Goal: Task Accomplishment & Management: Manage account settings

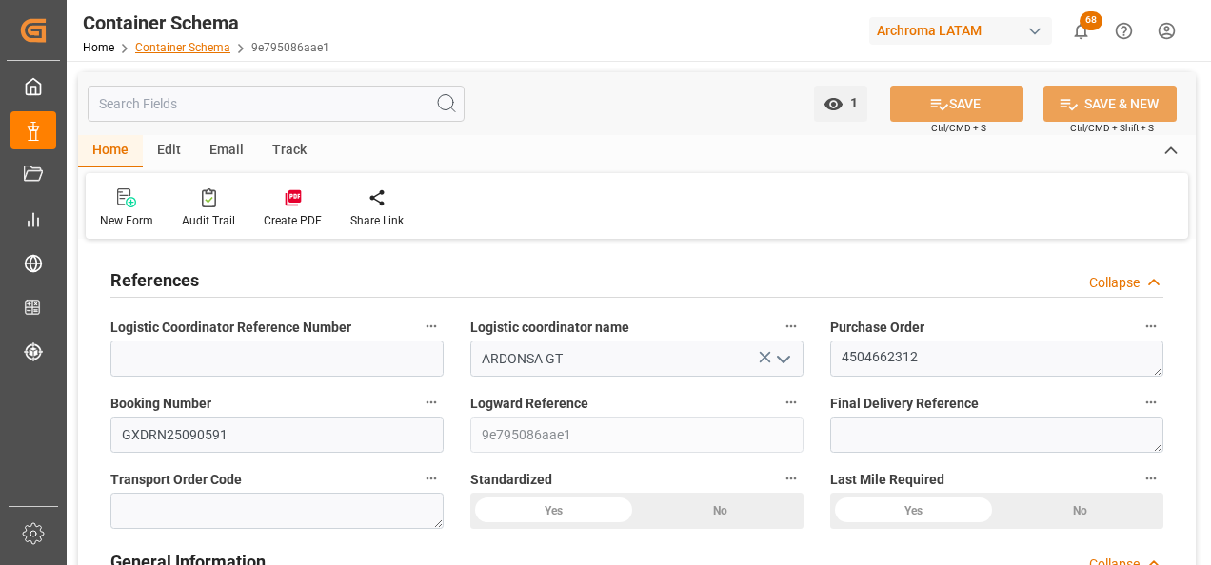
click at [186, 46] on link "Container Schema" at bounding box center [182, 47] width 95 height 13
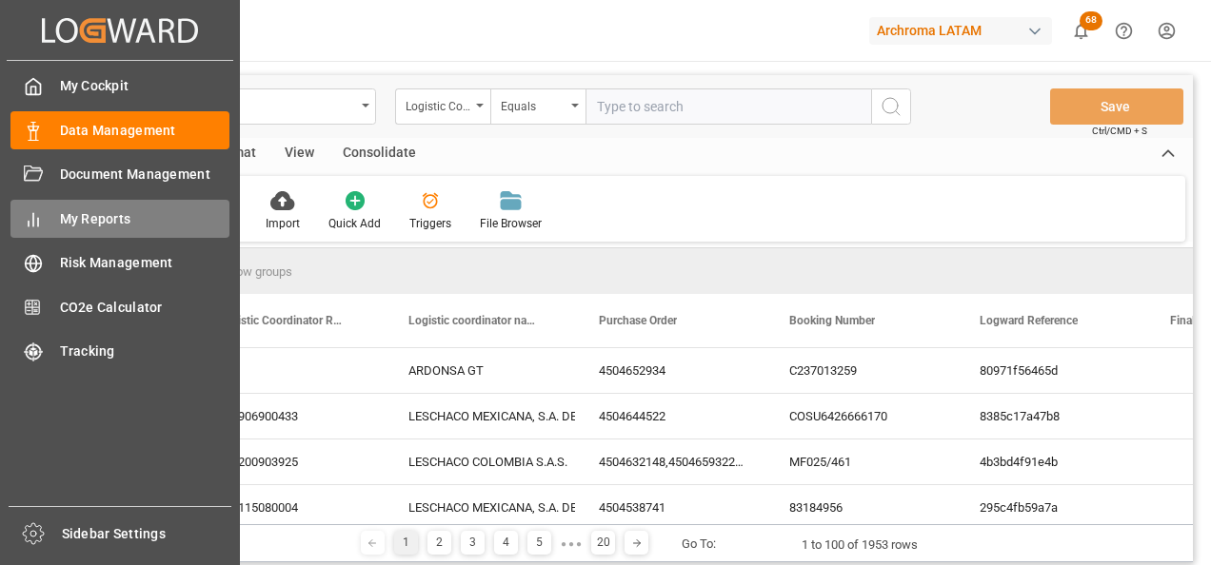
click at [50, 215] on div "My Reports My Reports" at bounding box center [119, 218] width 219 height 37
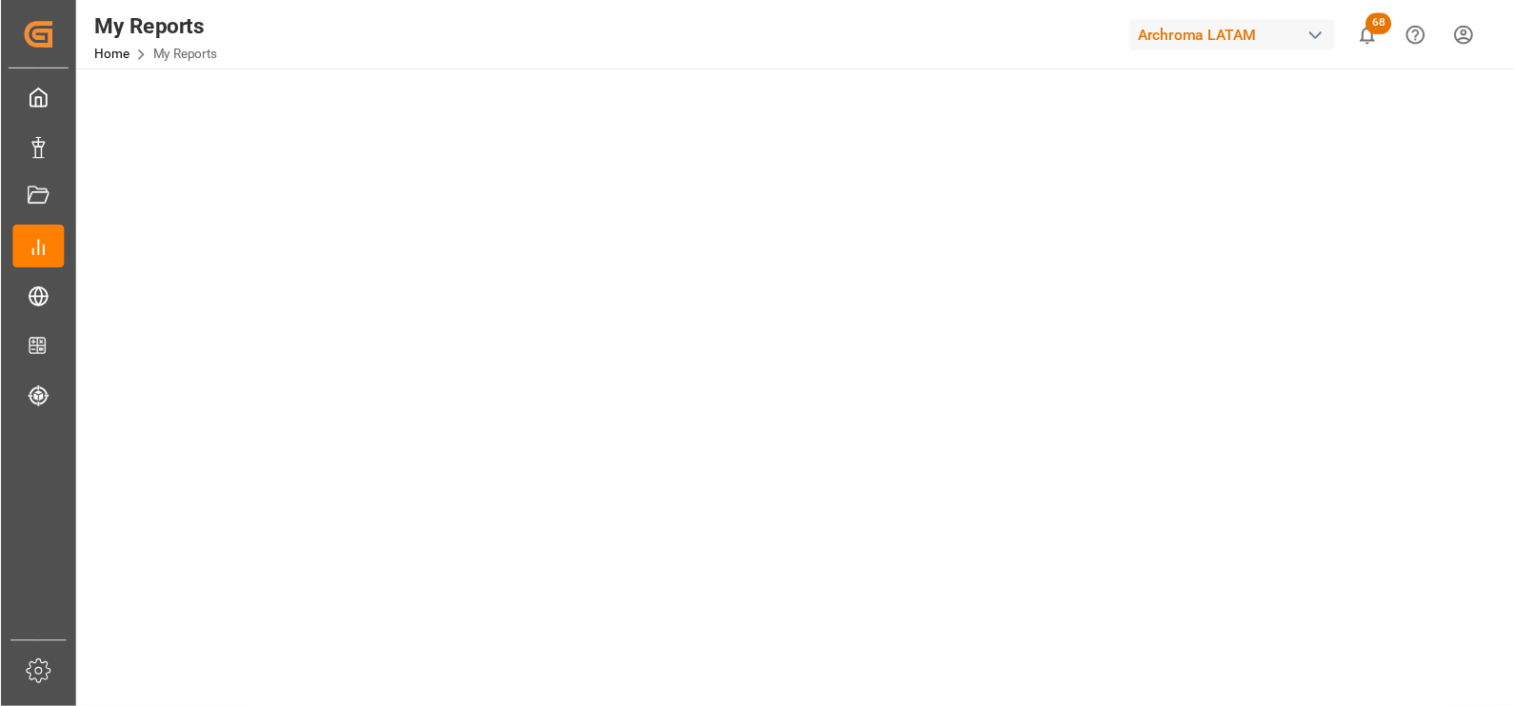
scroll to position [190, 0]
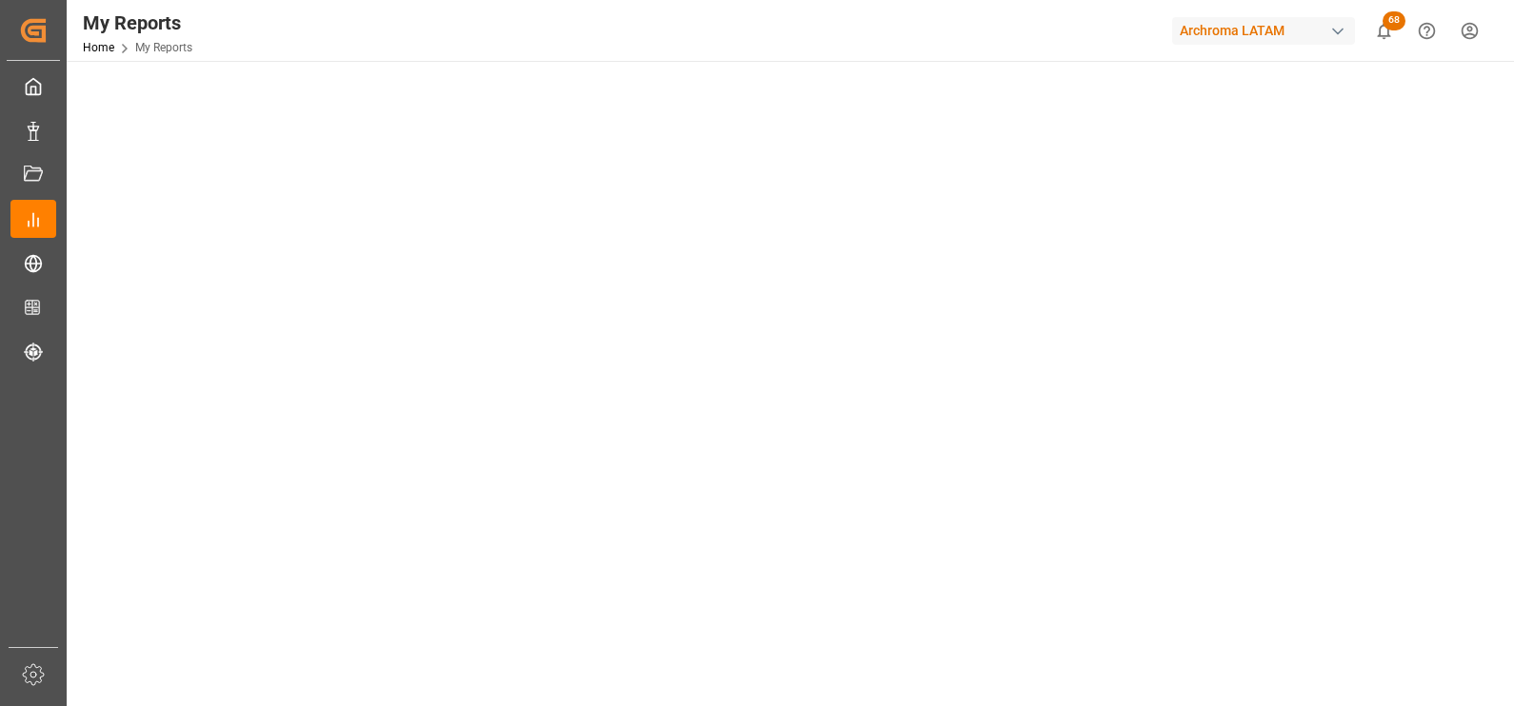
drag, startPoint x: 1157, startPoint y: 0, endPoint x: 72, endPoint y: 369, distance: 1145.5
click at [72, 369] on main "Select Category Transport Select Report Containers Dashboard Copy Link" at bounding box center [788, 664] width 1443 height 1561
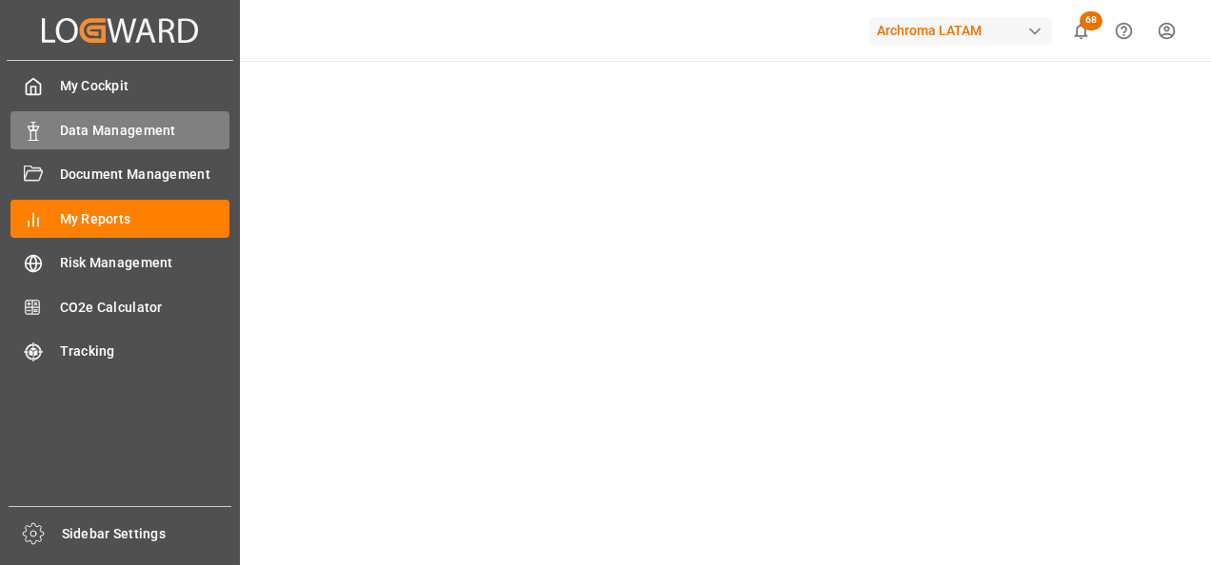
click at [32, 124] on icon at bounding box center [33, 131] width 19 height 19
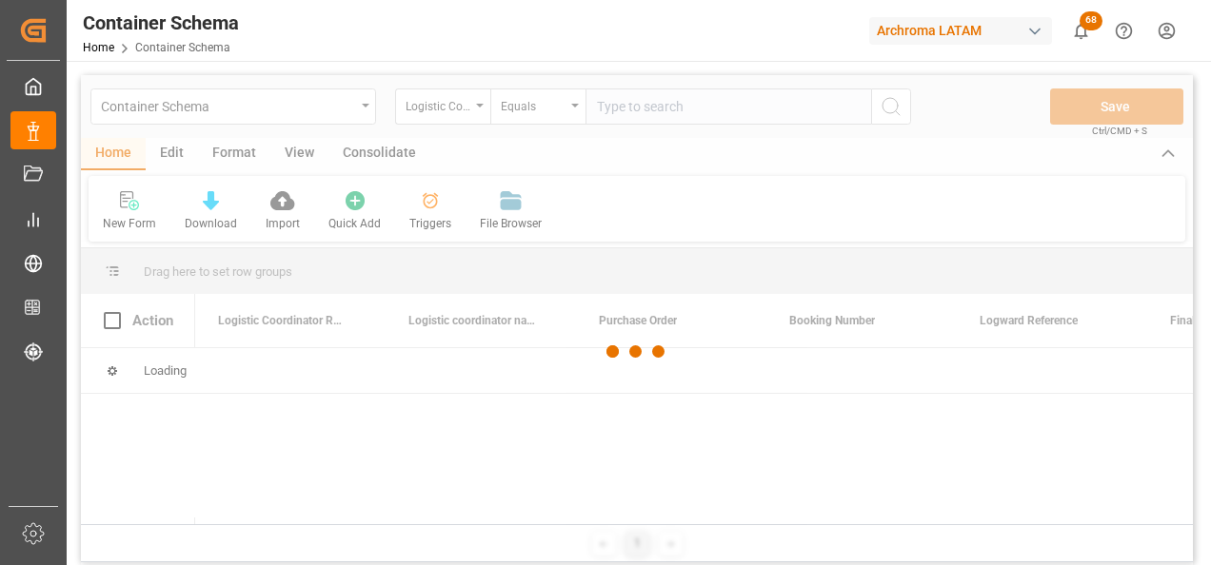
click at [661, 214] on div at bounding box center [637, 352] width 1112 height 554
click at [664, 212] on div at bounding box center [637, 352] width 1112 height 554
click at [677, 208] on div at bounding box center [637, 352] width 1112 height 554
click at [680, 213] on div at bounding box center [637, 352] width 1112 height 554
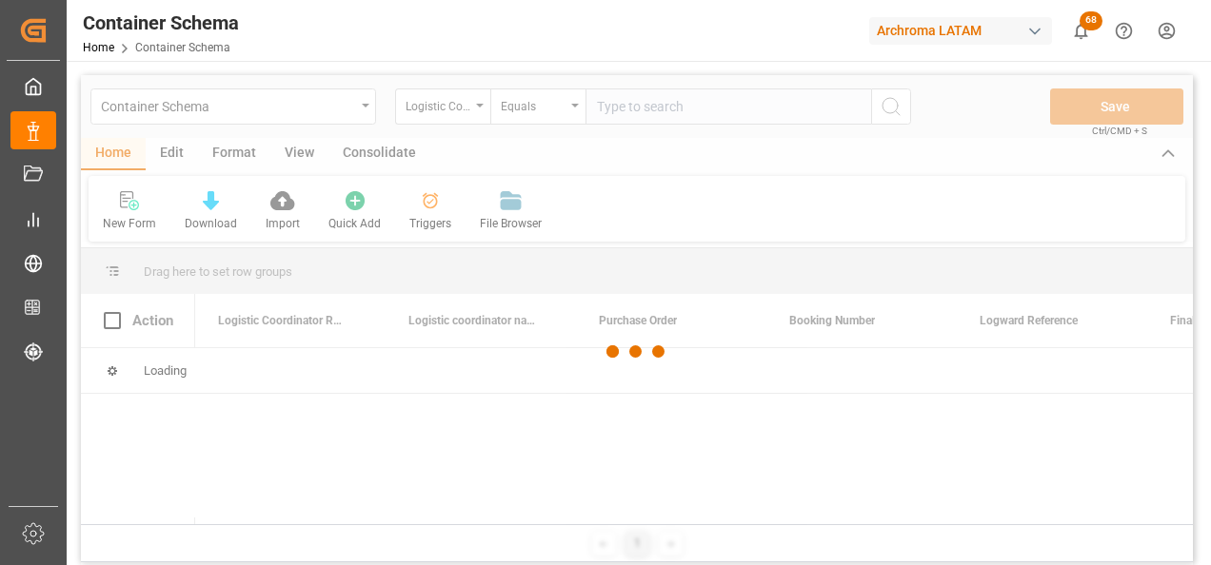
click at [680, 216] on div at bounding box center [637, 352] width 1112 height 554
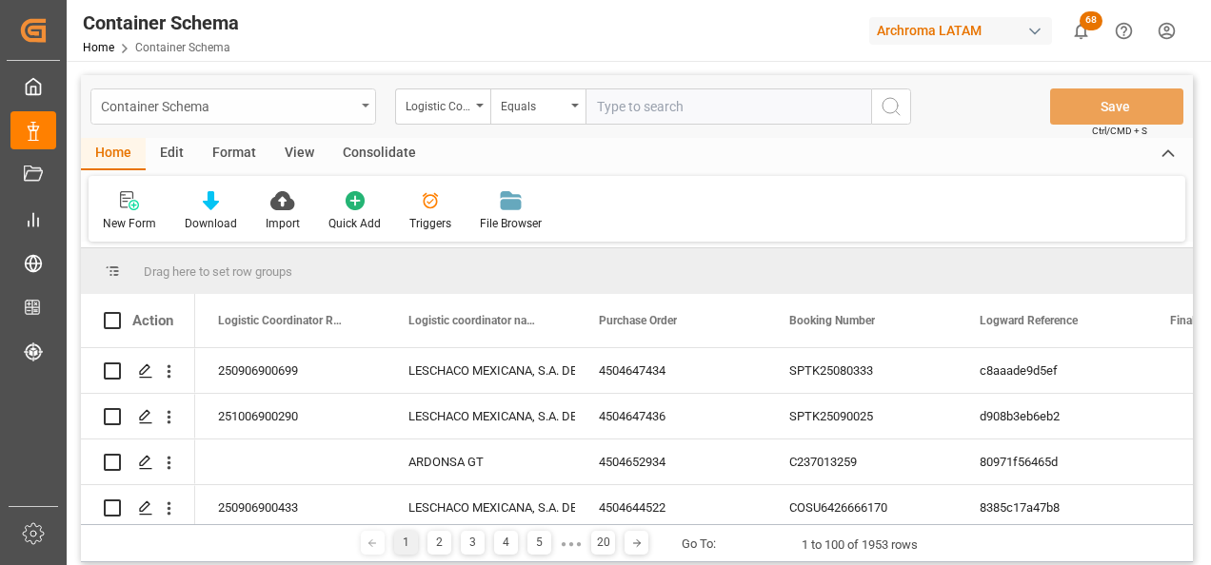
click at [351, 108] on div "Container Schema" at bounding box center [228, 105] width 254 height 24
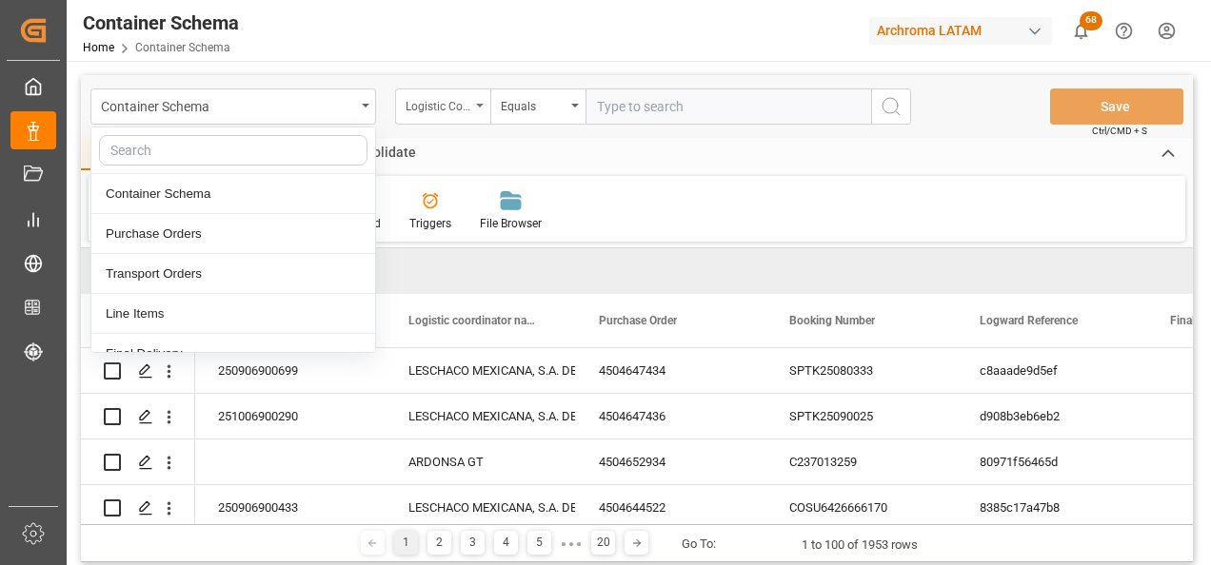
click at [436, 101] on div "Logistic Coordinator Reference Number" at bounding box center [438, 104] width 65 height 22
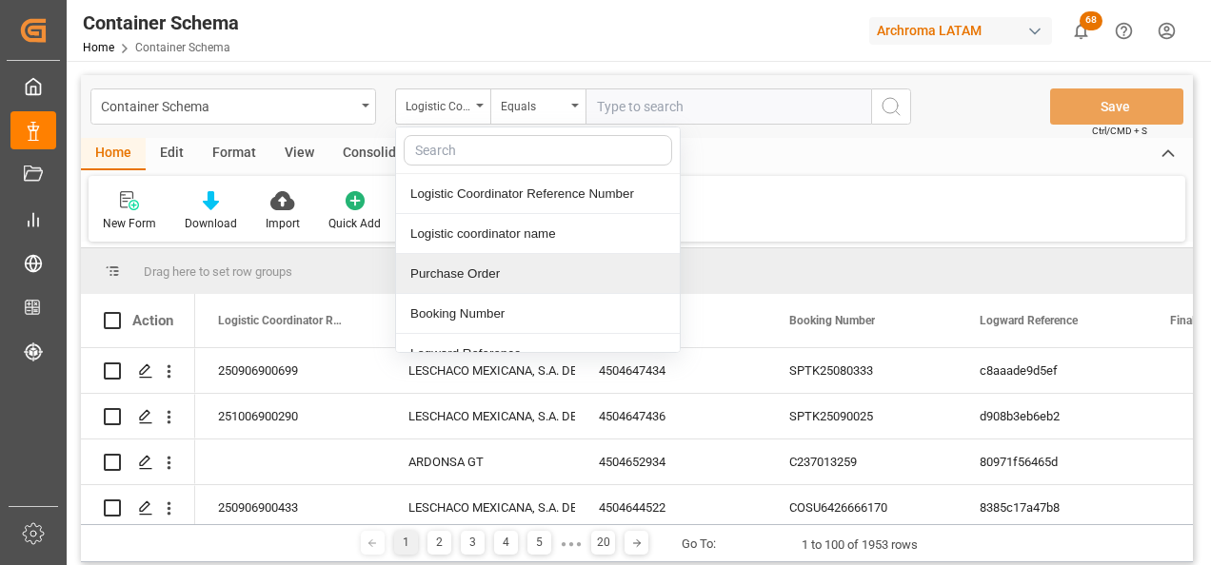
click at [466, 263] on div "Purchase Order" at bounding box center [538, 274] width 284 height 40
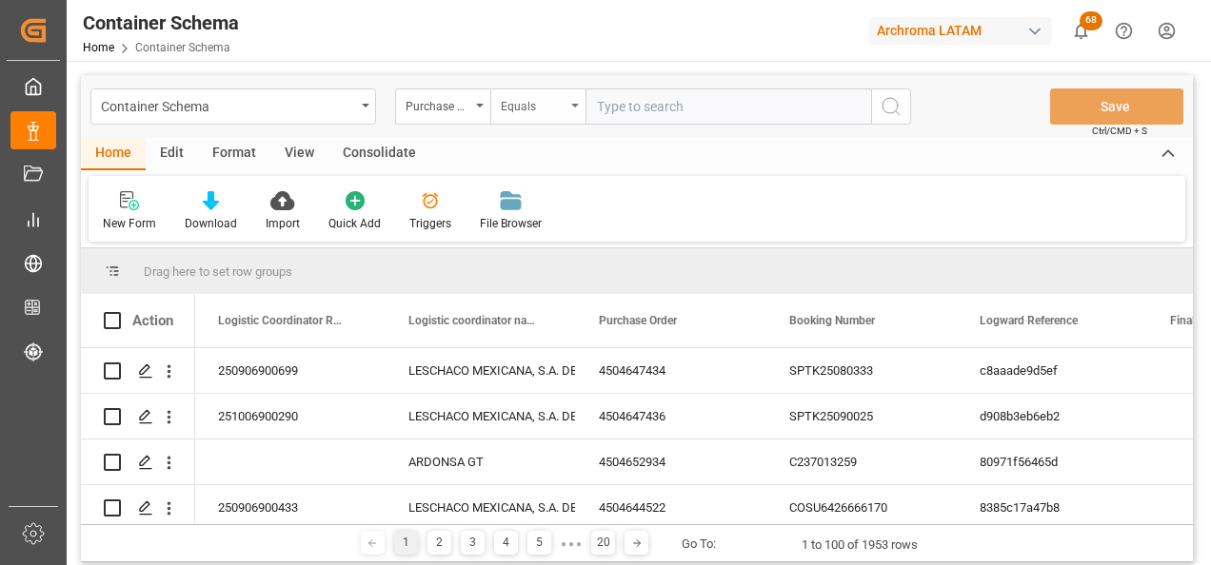
click at [546, 108] on div "Equals" at bounding box center [533, 104] width 65 height 22
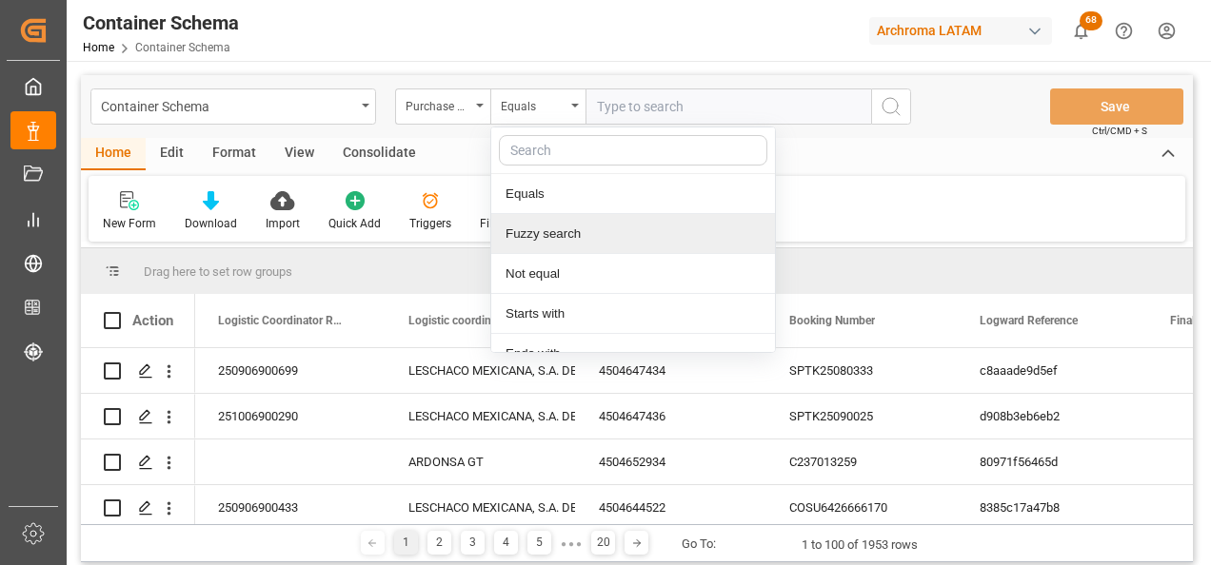
click at [557, 228] on div "Fuzzy search" at bounding box center [633, 234] width 284 height 40
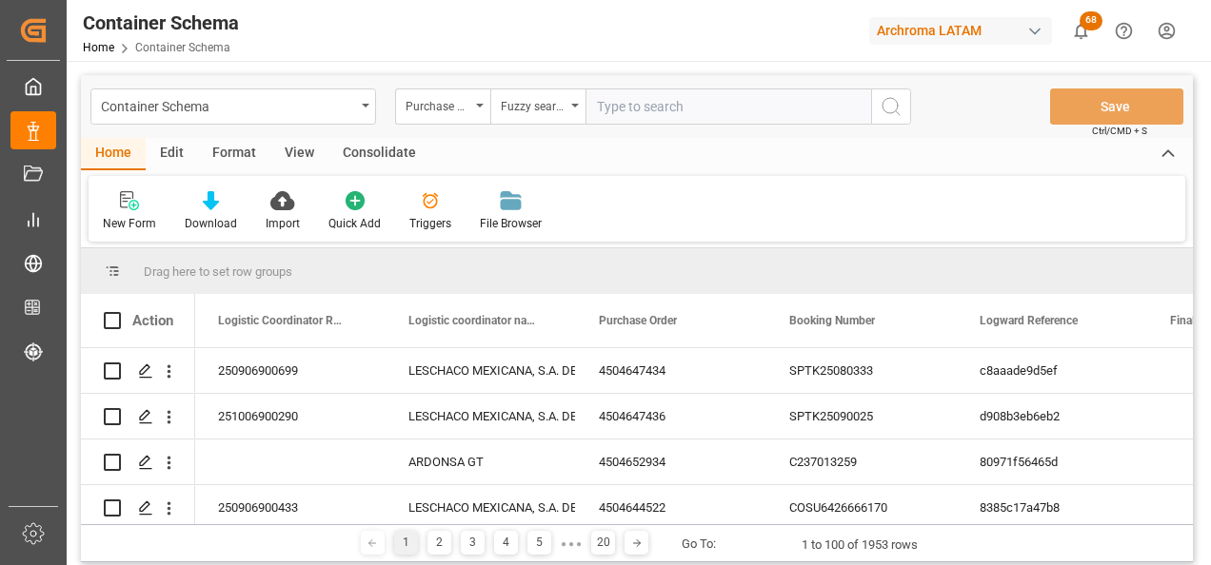
paste input "4504652980"
type input "4504652980"
click at [888, 104] on icon "search button" at bounding box center [891, 106] width 23 height 23
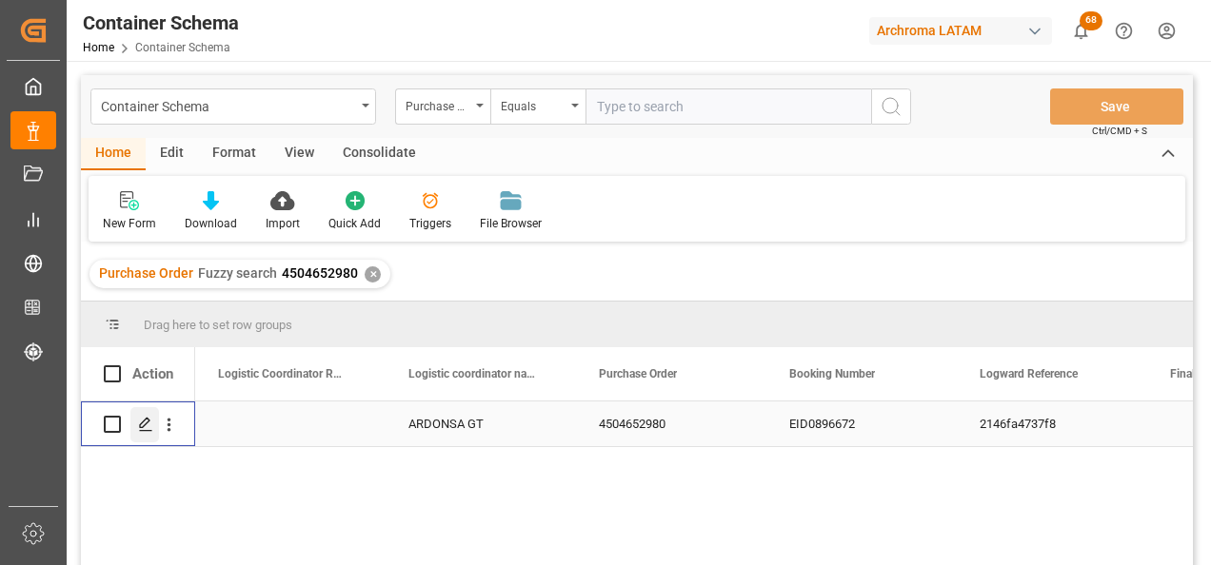
click at [147, 426] on icon "Press SPACE to select this row." at bounding box center [145, 424] width 15 height 15
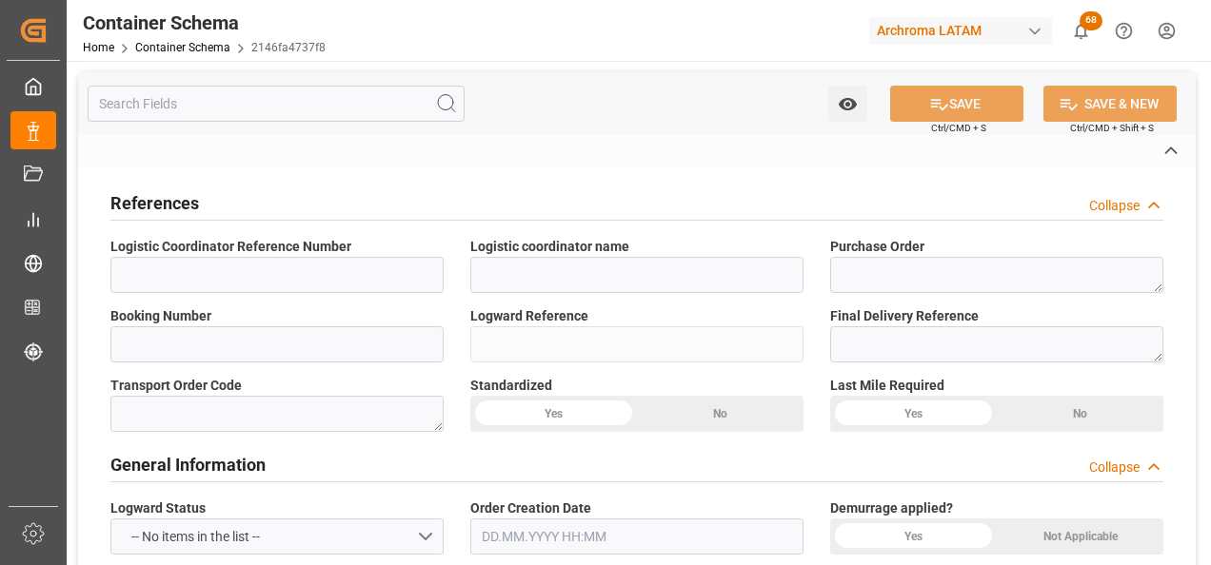
type input "ARDONSA GT"
type textarea "4504652980"
type input "EID0896672"
type input "2146fa4737f8"
type input "Priority"
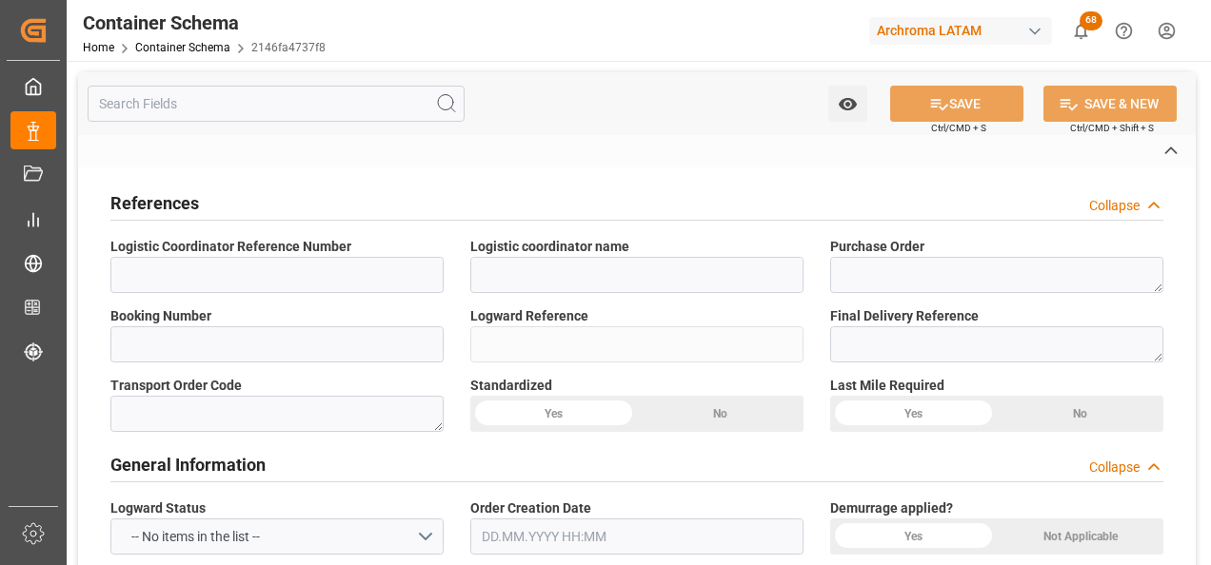
type input "[PERSON_NAME]"
type input "ESTEEM INDUSTRIES PVT LTD"
type input "Document Sent"
type input "PUERTO QUETZAL"
type input "TEXTIL"
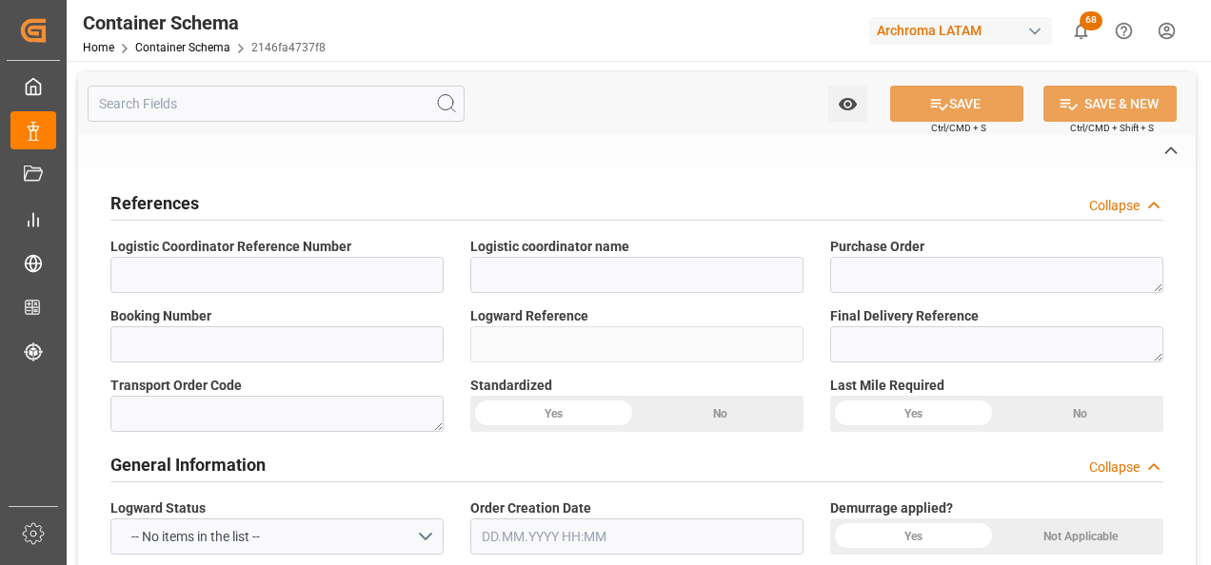
type textarea "DRUMS"
type input "40 DRUMS"
type input "ARCHROMA PAPER GMBH Y COMPAÑIA, SOC."
type textarea "KM 16.5, Carretera a [GEOGRAPHIC_DATA] , [PERSON_NAME] Fraijanes, [GEOGRAPHIC_D…"
type input "MASTER"
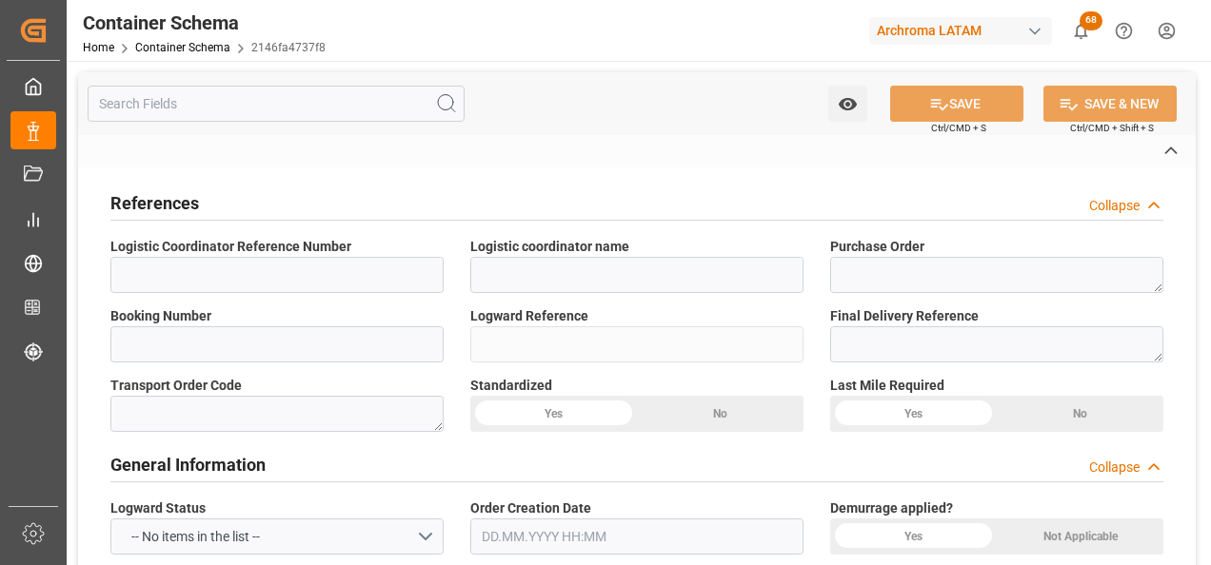
type input "CIF"
type input "Truck"
type input "Sea Ship"
type input "Truck"
type input "FCL"
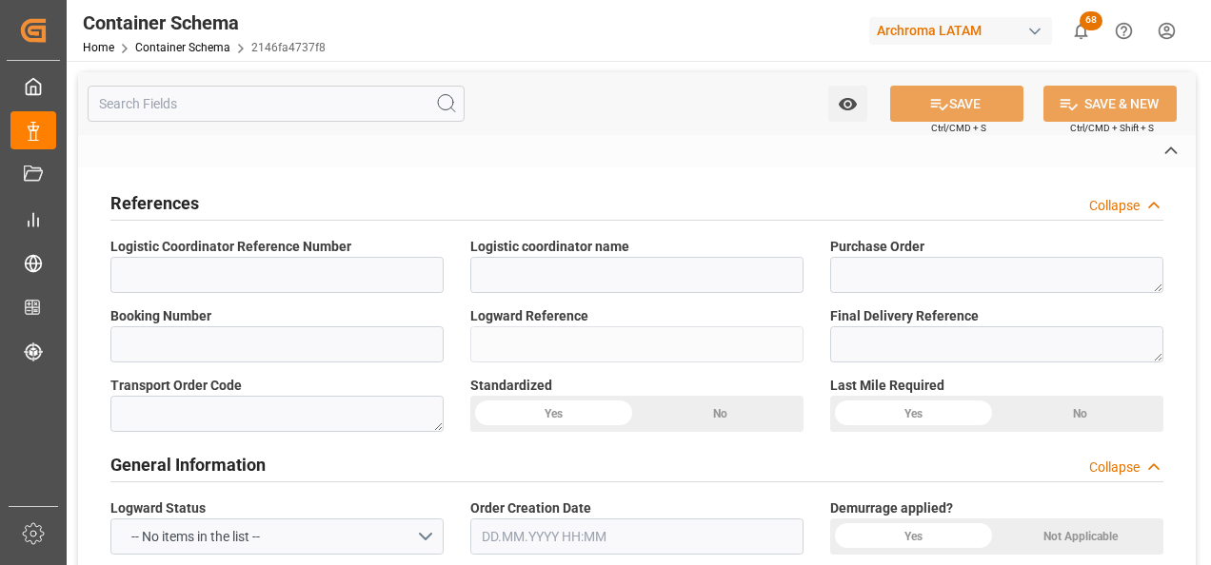
type input "CMAU2671954"
type input "CMDU"
type input "Mundra"
type input "Puerto Quetzal"
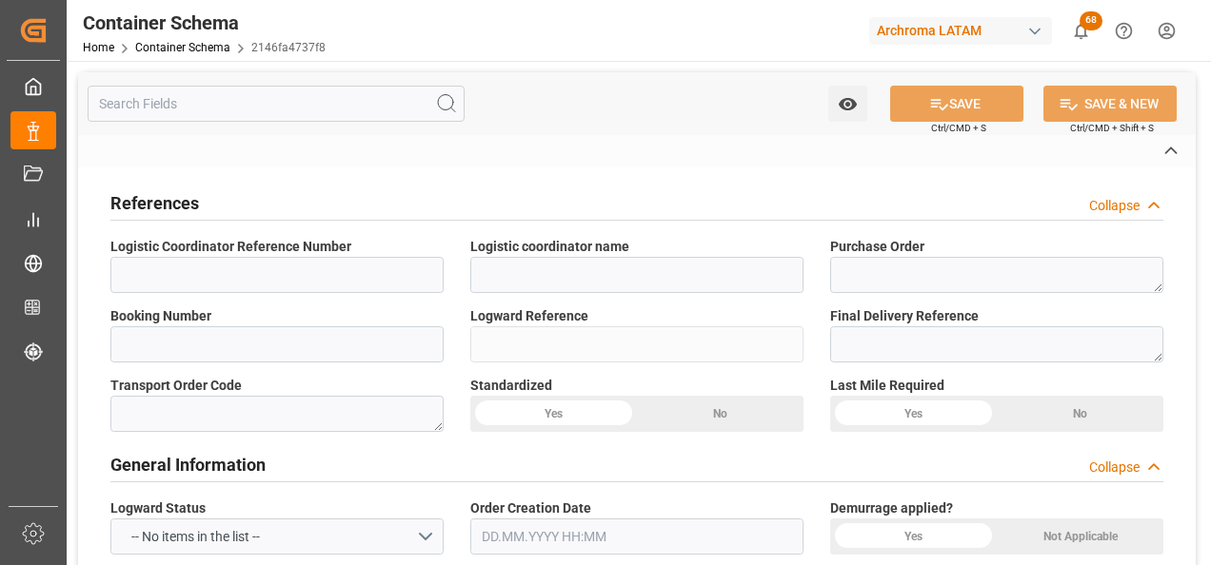
type input "CMA CGM RIGOLETTO"
type input "CMA CGM Rigoletto"
type input "0FFFEE1MA"
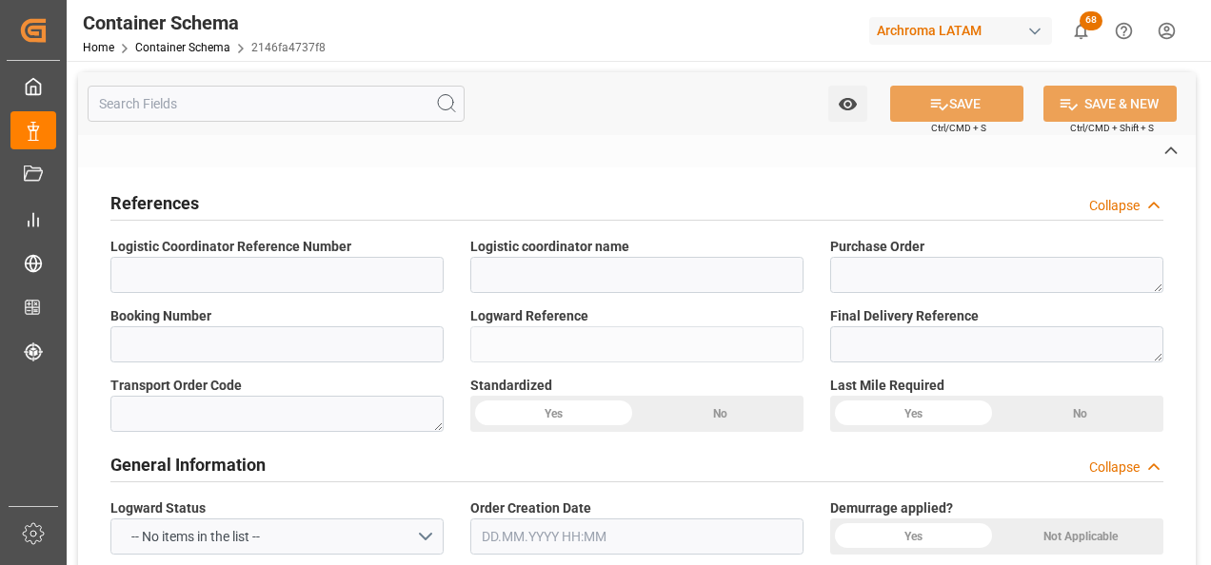
type textarea "pod"
type textarea "Yes"
type textarea "Container is already in Final Delivery Phase."
type input "MUNDRA"
type input "PUERTO QUETZAL"
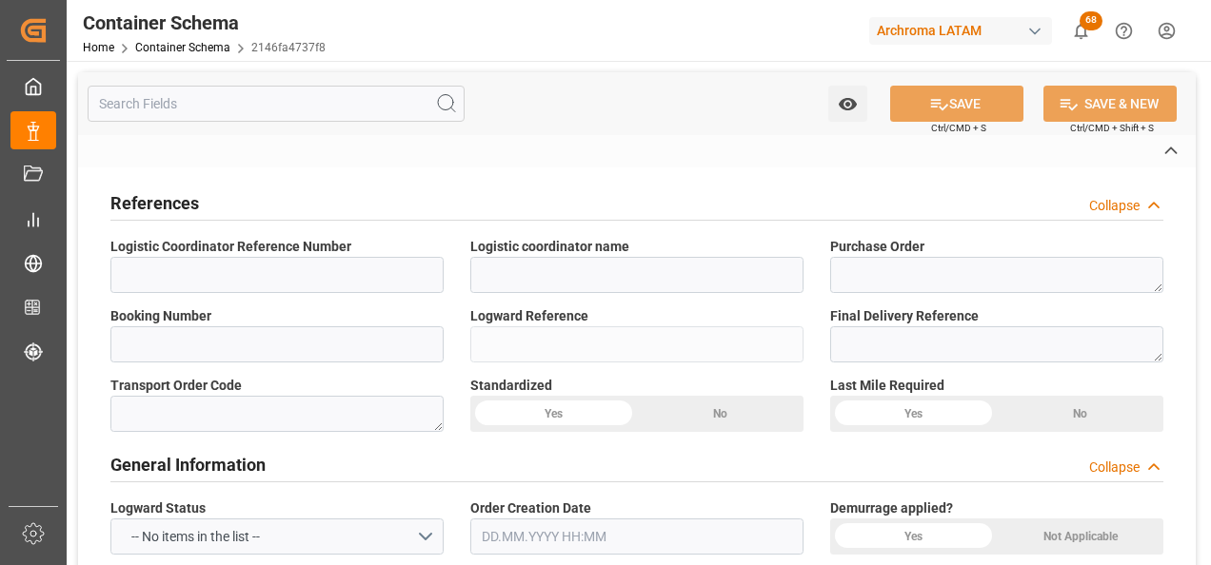
type input "VESSEL"
type input "TRUCK"
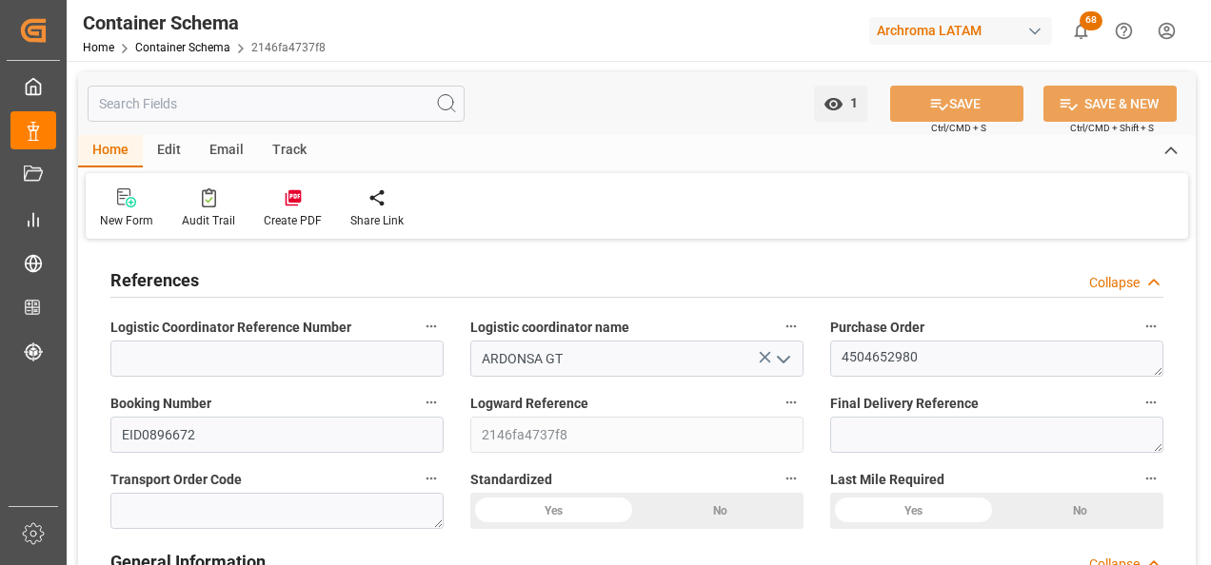
type input "0"
type input "1"
type input "40"
type input "8800"
type input "9360"
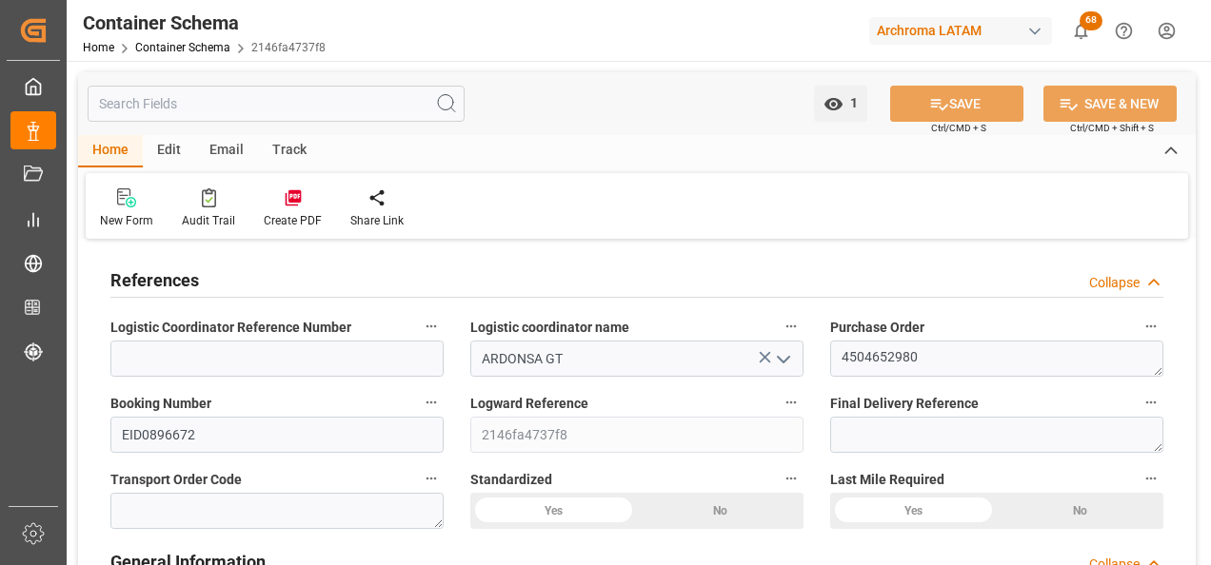
type input "CMACGM"
type input "CMA CGM Group"
type input "INMUN"
type input "GTPRQ"
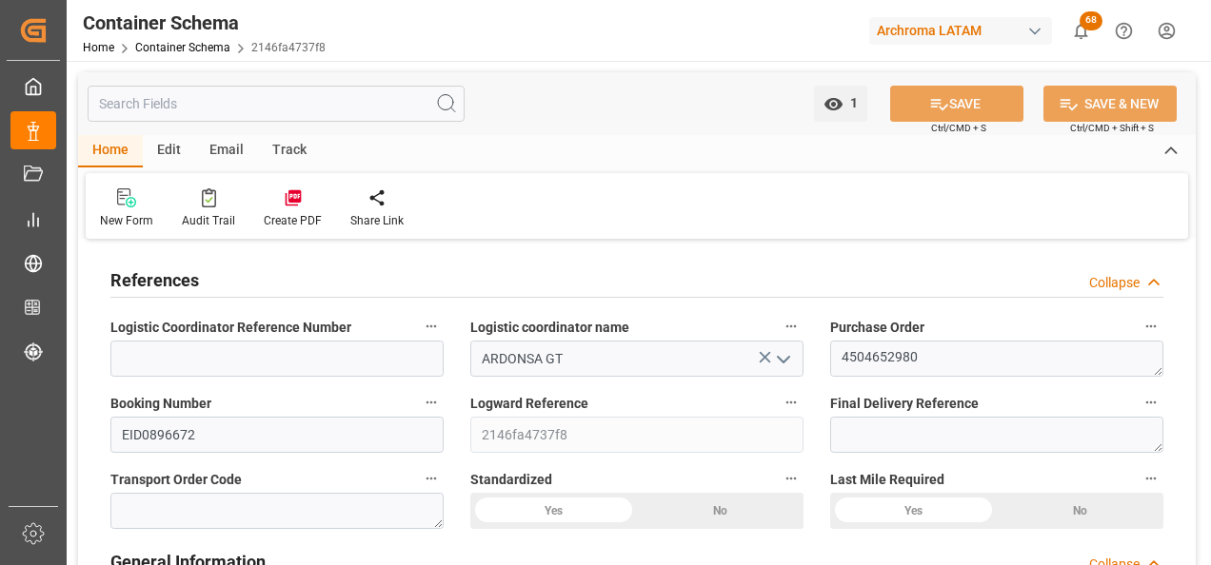
type input "9299654"
type input "0"
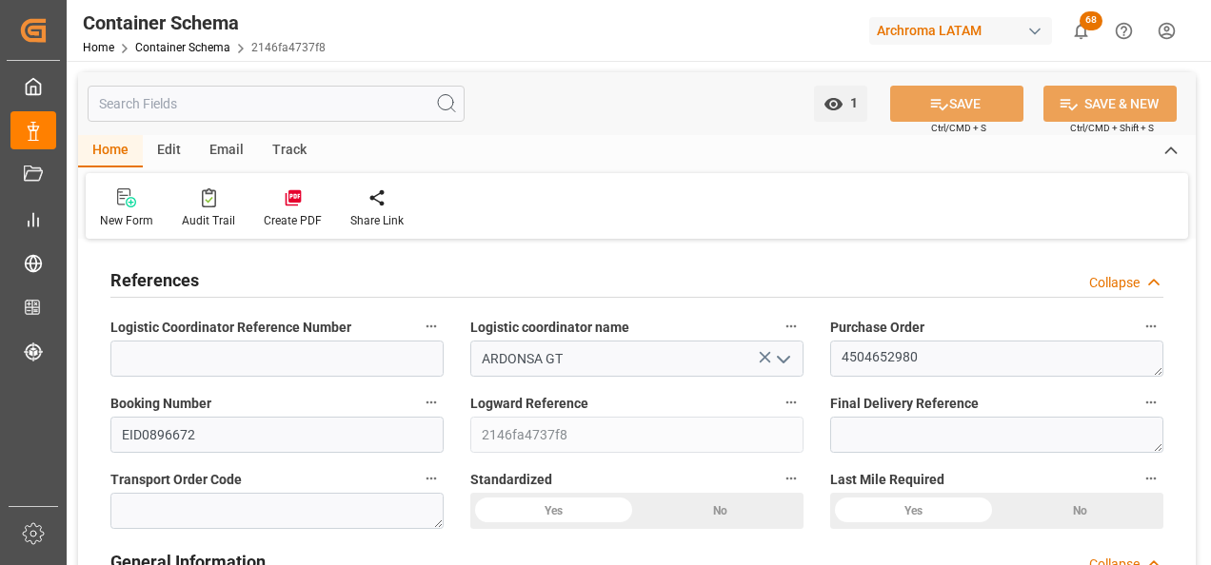
type input "INMUN"
type input "GTPRQ"
type input "[DATE] 10:15"
type input "[DATE]"
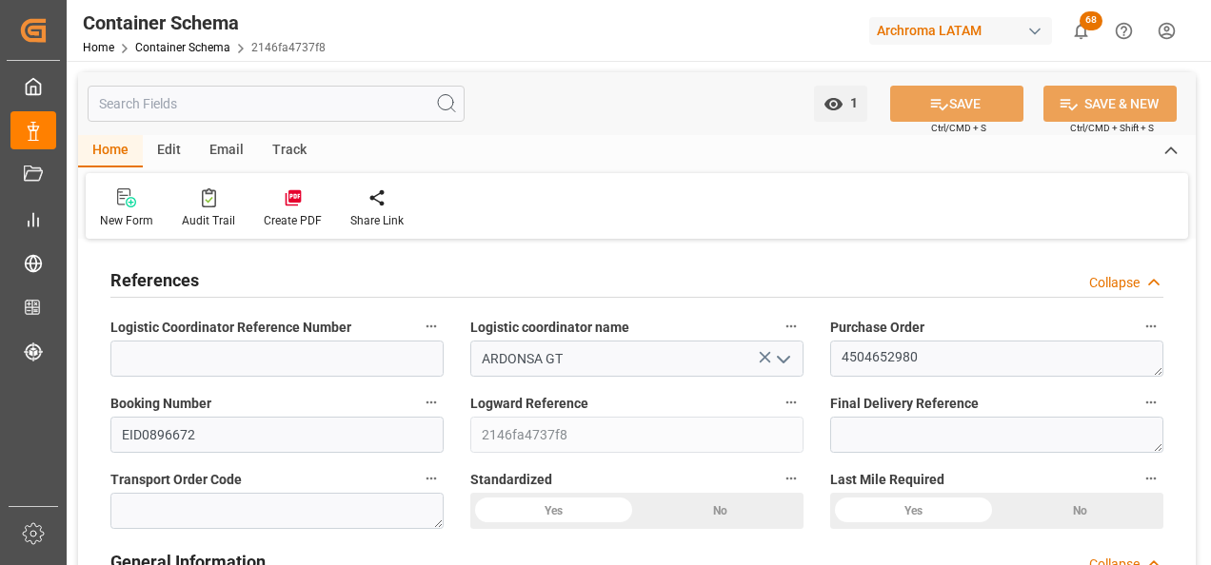
type input "[DATE]"
type input "[DATE] 10:42"
type input "[DATE] 15:16"
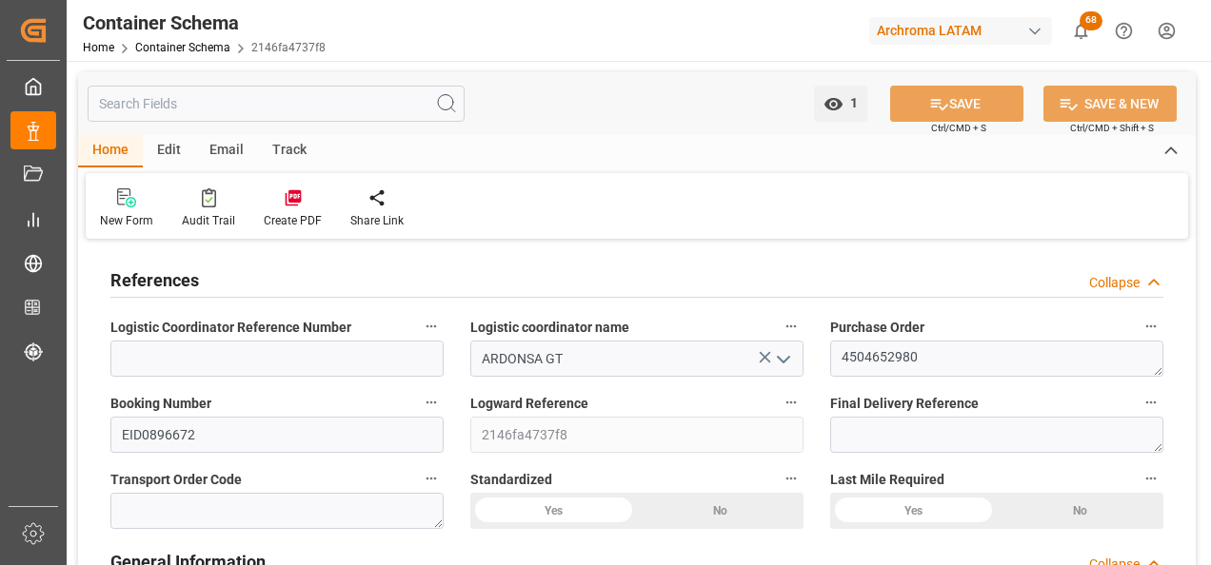
type input "[DATE]"
type input "[DATE] 23:36"
type input "[DATE] 01:01"
type input "[DATE] 15:00"
type input "[DATE] 13:51"
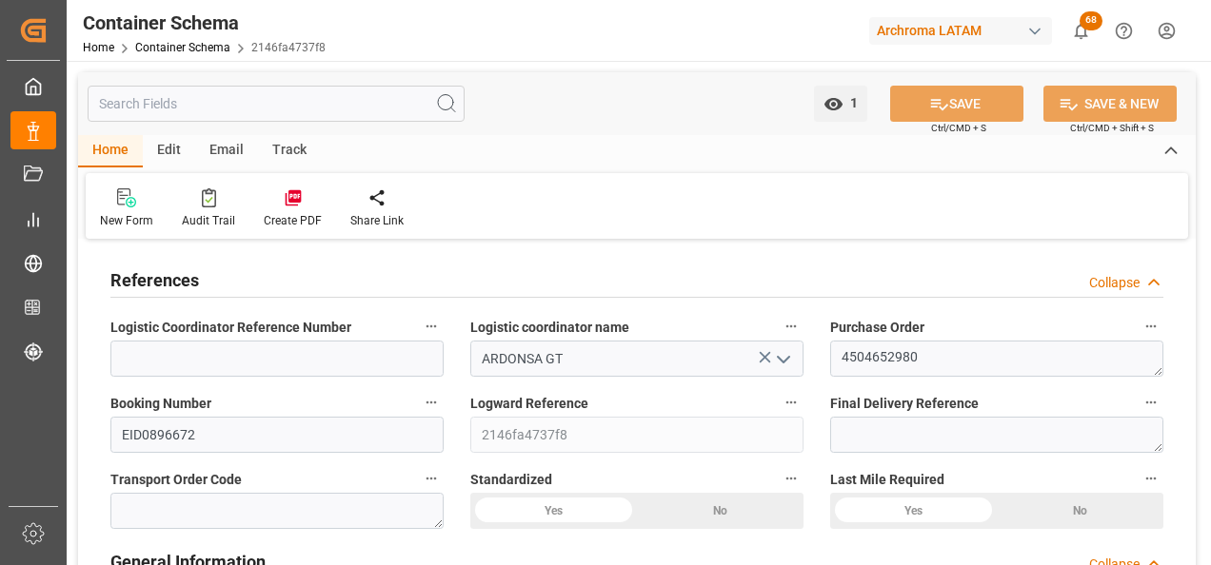
type input "[DATE] 02:31"
type input "[DATE] 09:14"
type input "[DATE] 16:00"
type input "[DATE] 00:00"
type input "[DATE] 13:25"
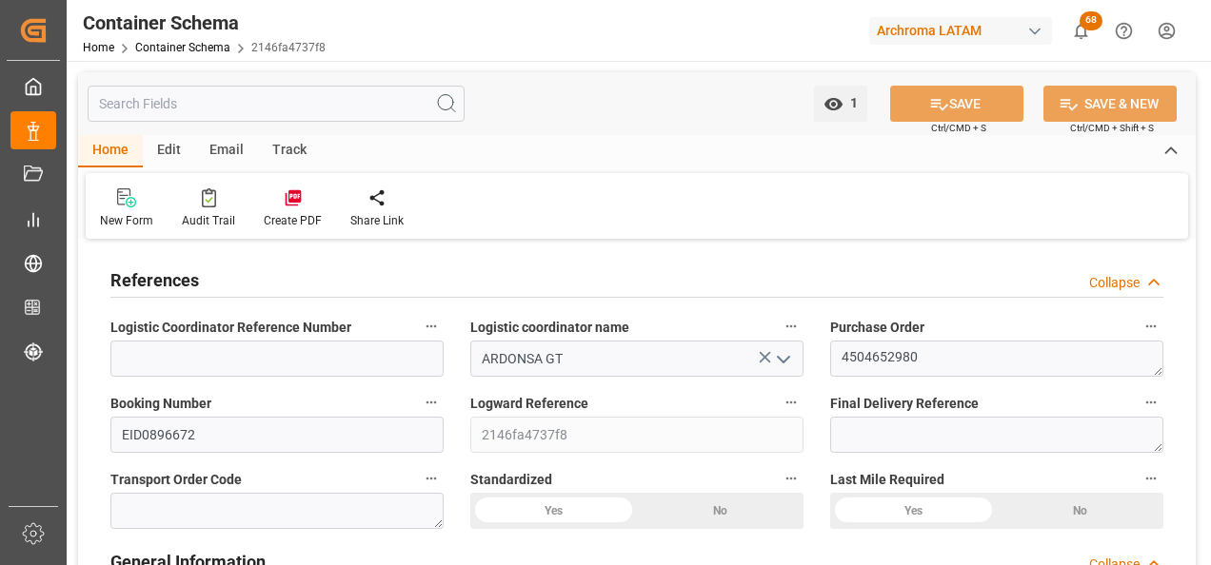
type input "[DATE] 09:00"
type input "[DATE] 20:00"
type input "[DATE] 10:35"
type input "[DATE] 00:00"
type input "[DATE] 08:00"
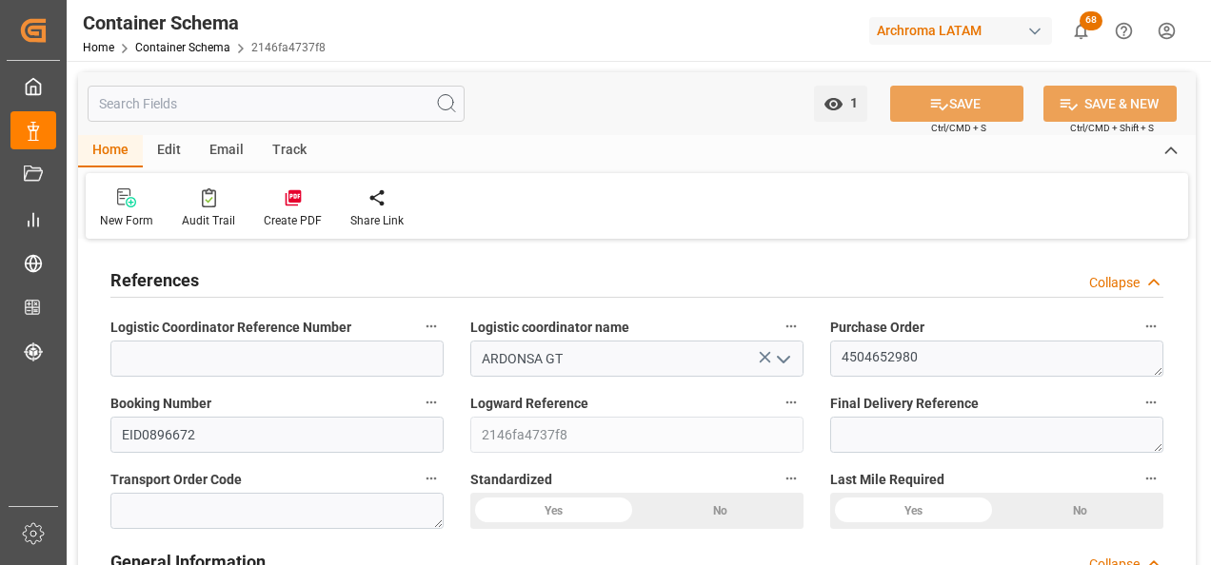
type input "[DATE] 15:27"
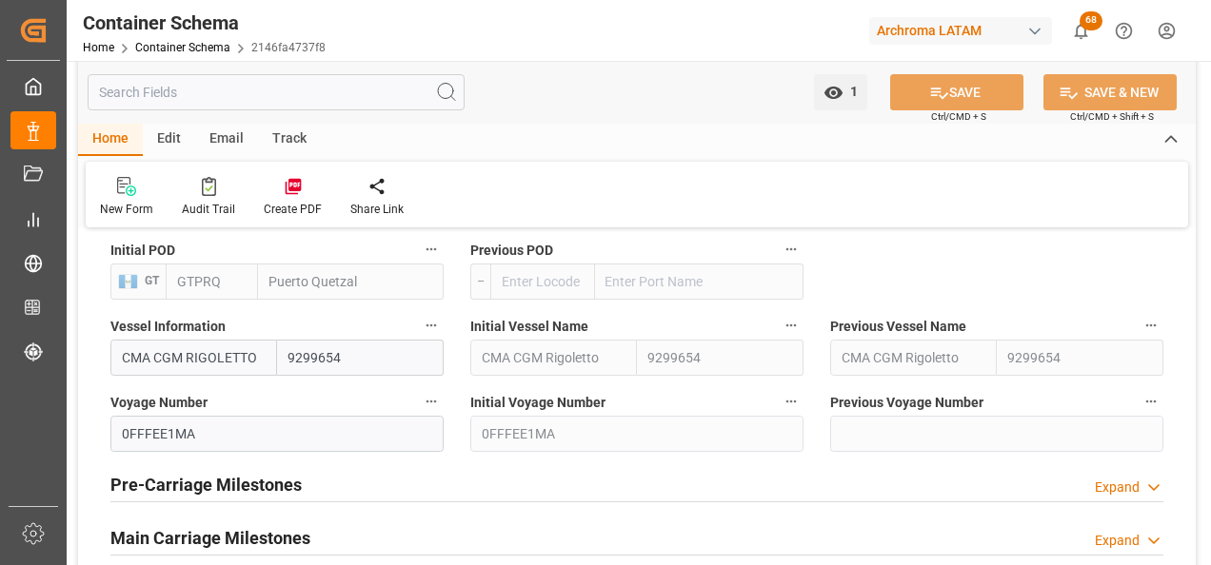
scroll to position [2094, 0]
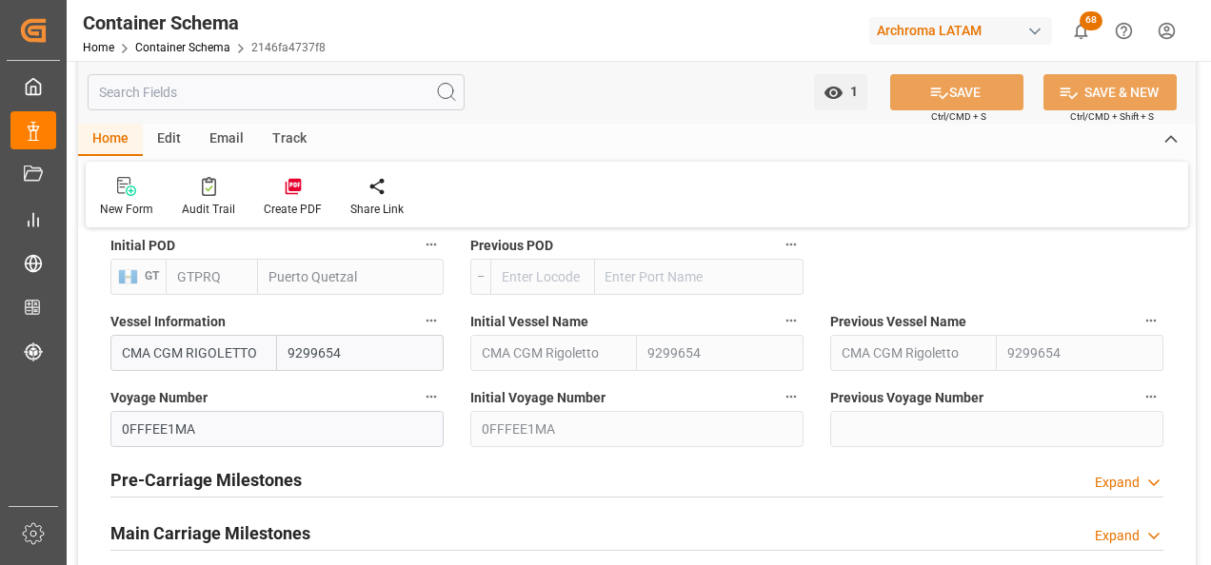
click at [221, 479] on h2 "Pre-Carriage Milestones" at bounding box center [205, 480] width 191 height 26
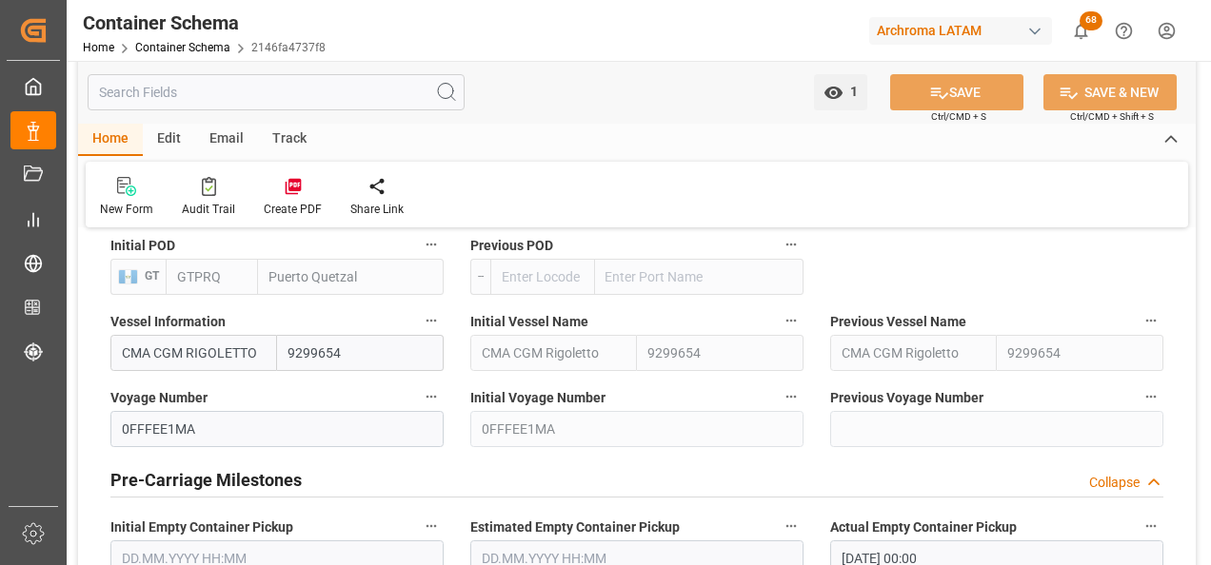
click at [223, 488] on h2 "Pre-Carriage Milestones" at bounding box center [205, 480] width 191 height 26
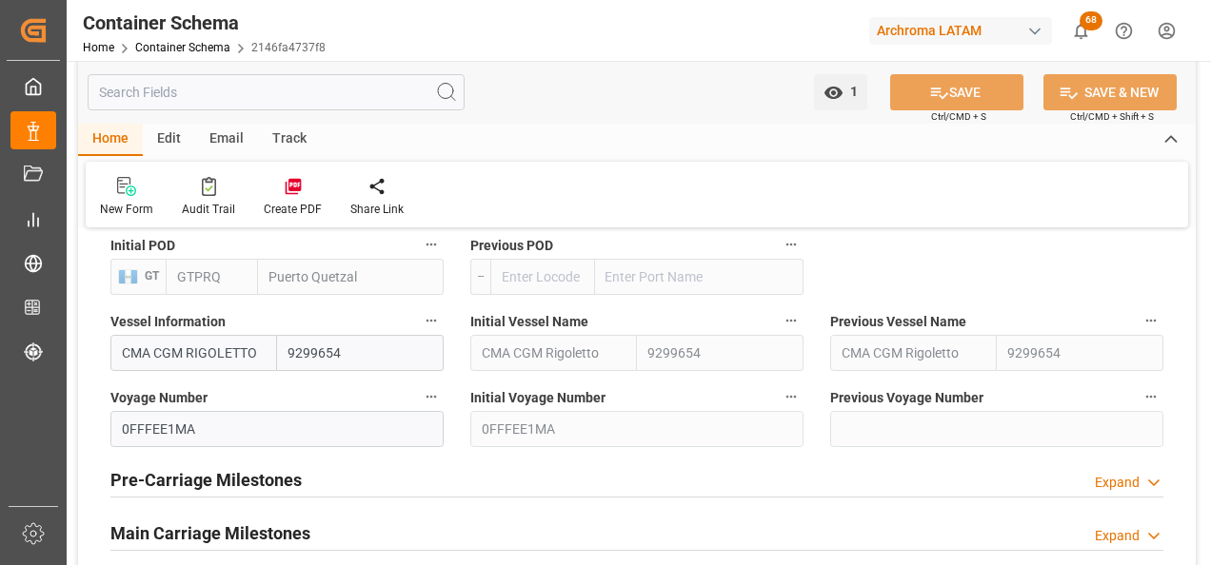
click at [212, 534] on h2 "Main Carriage Milestones" at bounding box center [210, 534] width 200 height 26
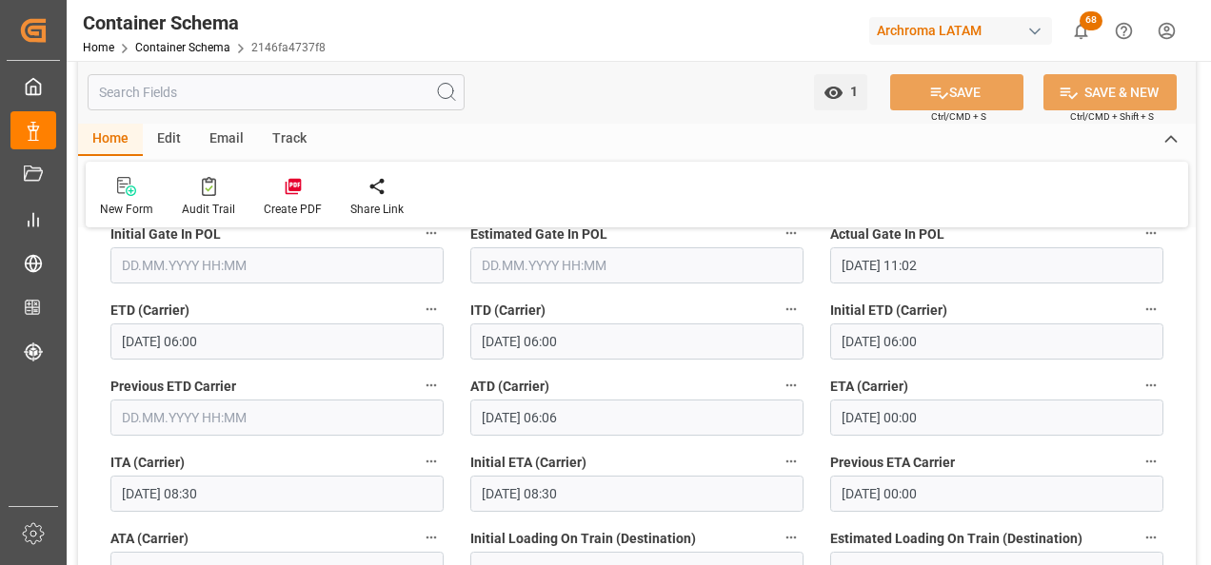
scroll to position [2475, 0]
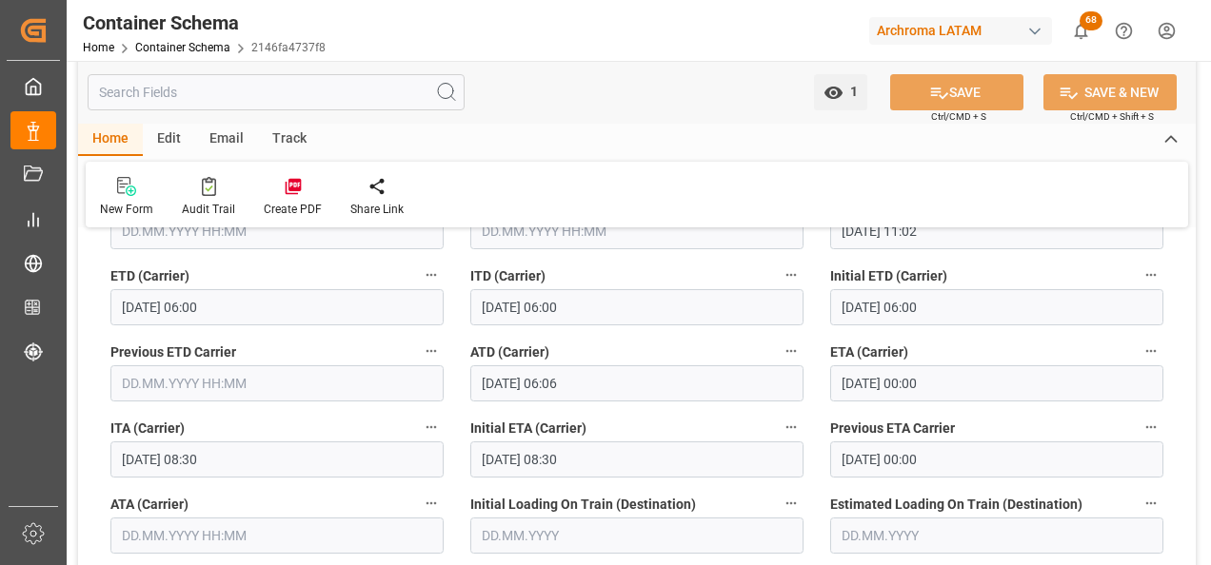
click at [886, 385] on input "[DATE] 00:00" at bounding box center [996, 384] width 333 height 36
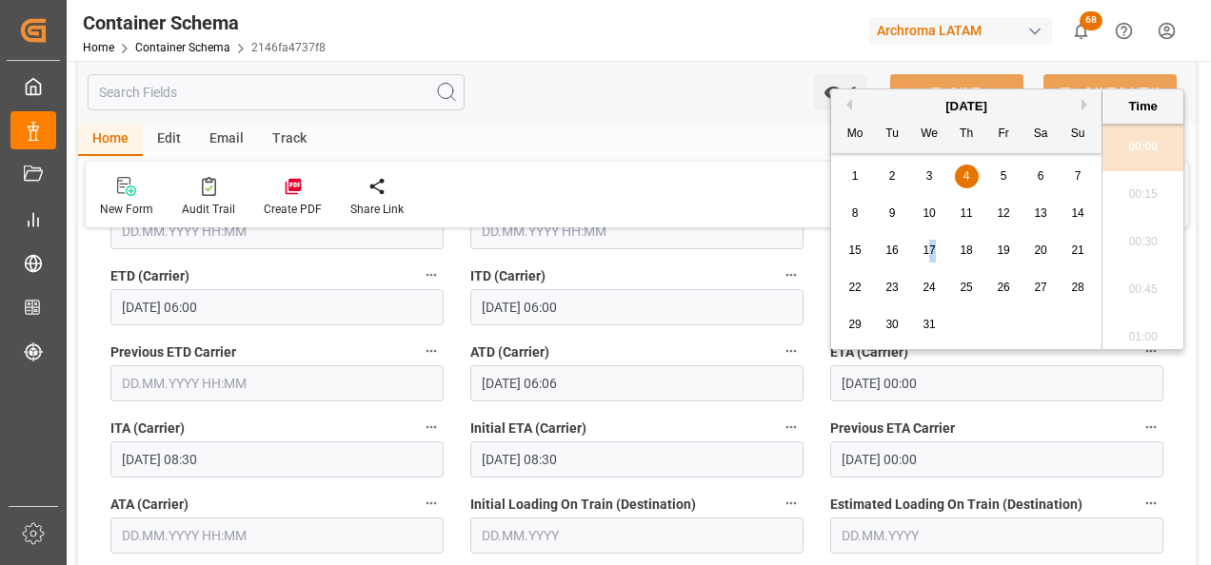
click at [932, 252] on span "17" at bounding box center [928, 250] width 12 height 13
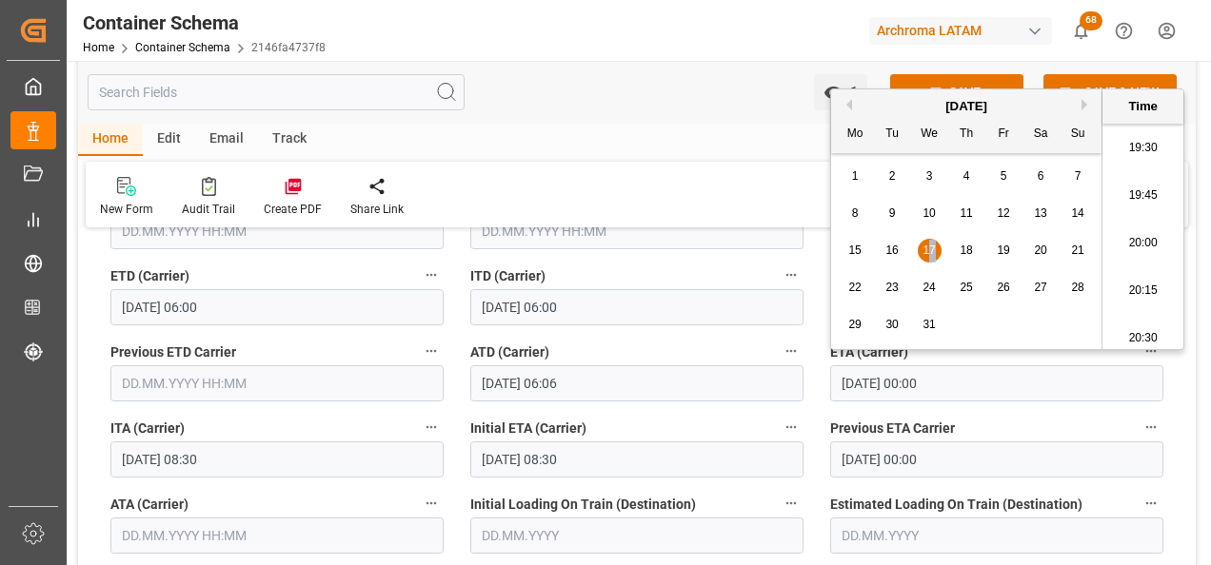
scroll to position [3713, 0]
click at [1141, 254] on li "20:00" at bounding box center [1142, 243] width 81 height 48
type input "[DATE] 20:00"
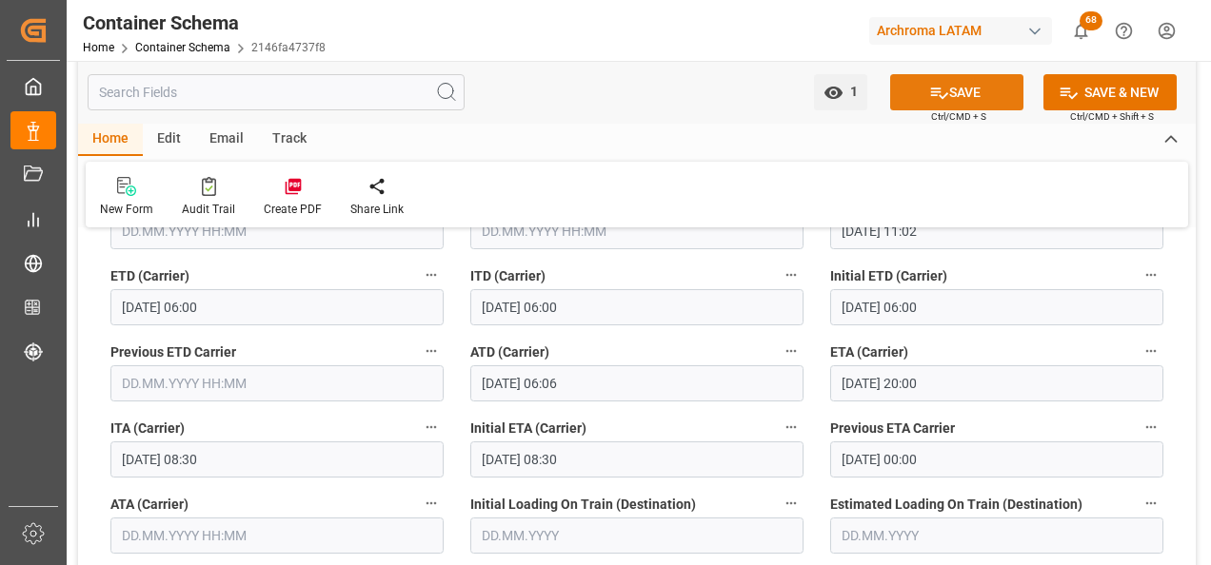
click at [952, 91] on button "SAVE" at bounding box center [956, 92] width 133 height 36
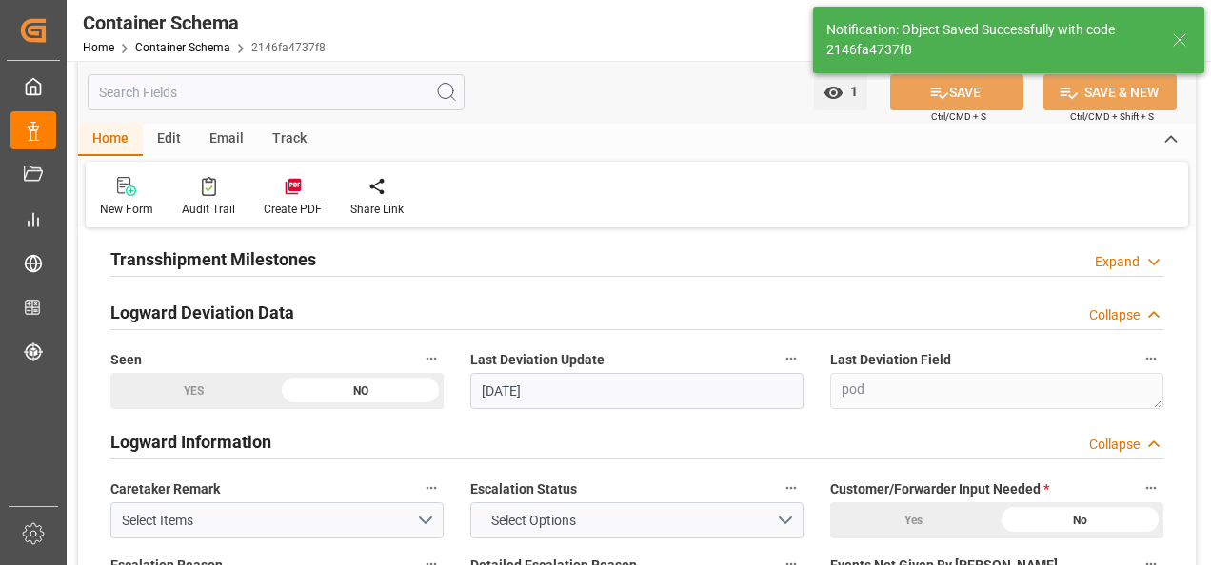
type input "13"
type input "[DATE] 19:22"
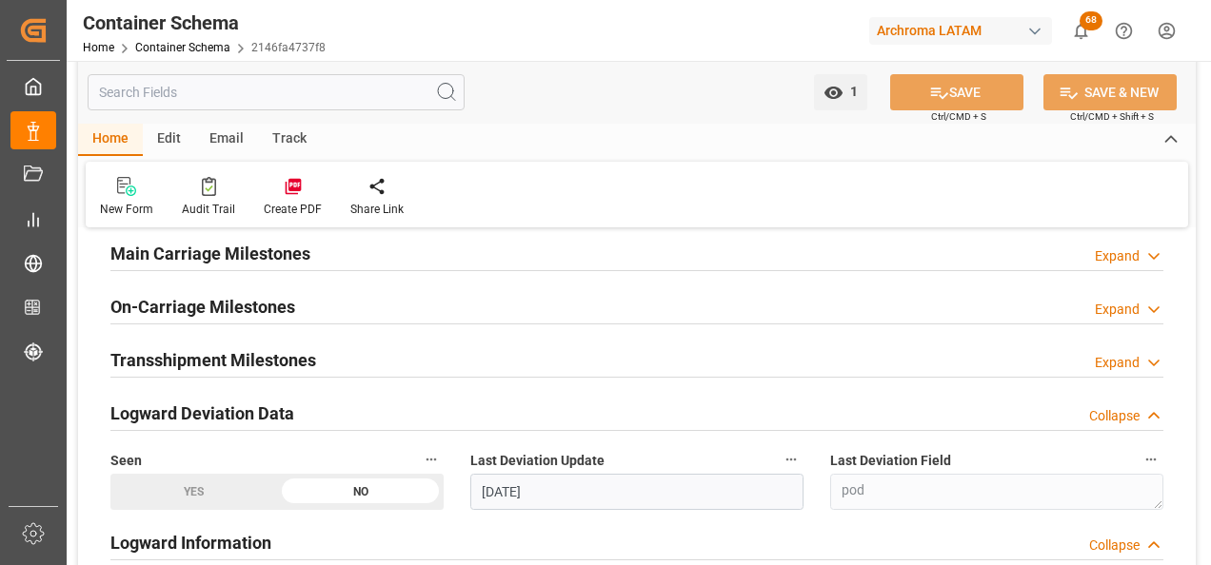
scroll to position [2190, 0]
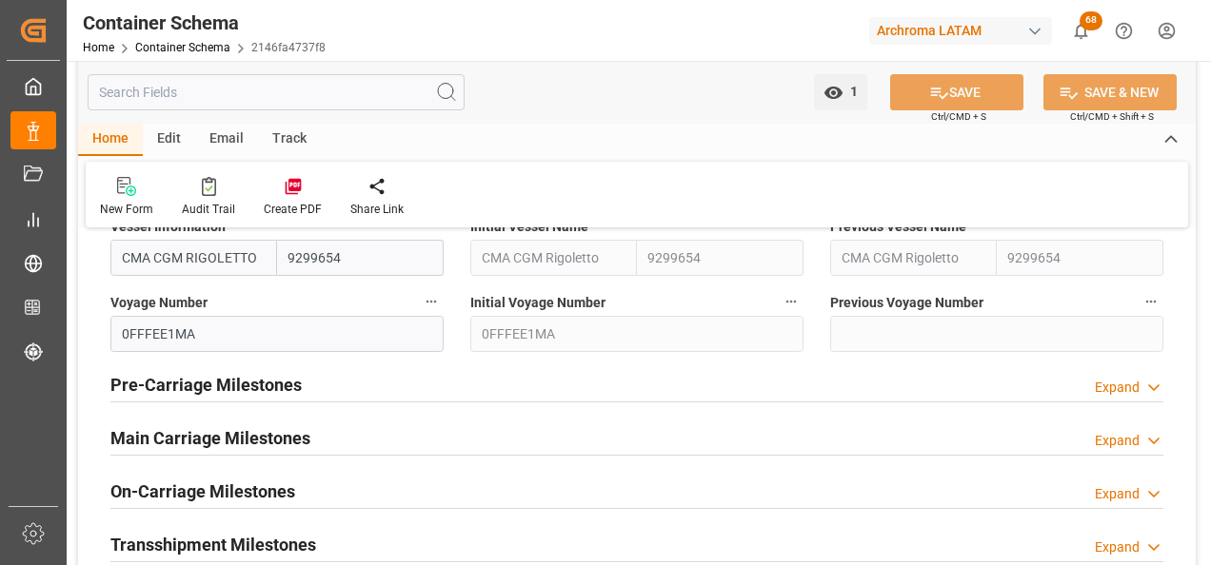
click at [354, 433] on div "Main Carriage Milestones Expand" at bounding box center [636, 437] width 1053 height 36
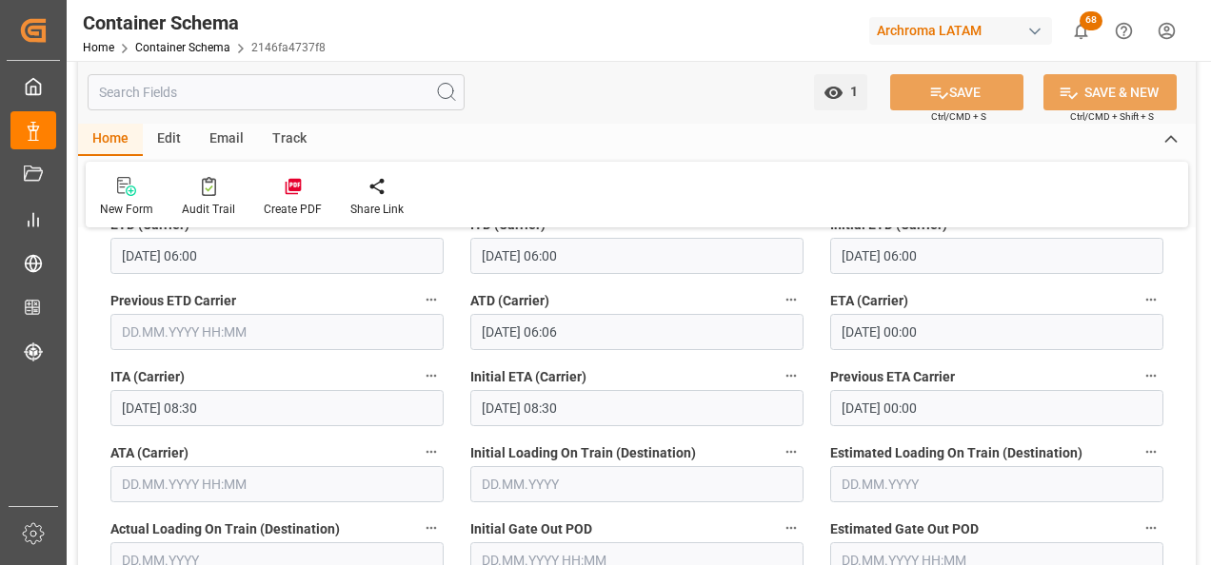
scroll to position [2380, 0]
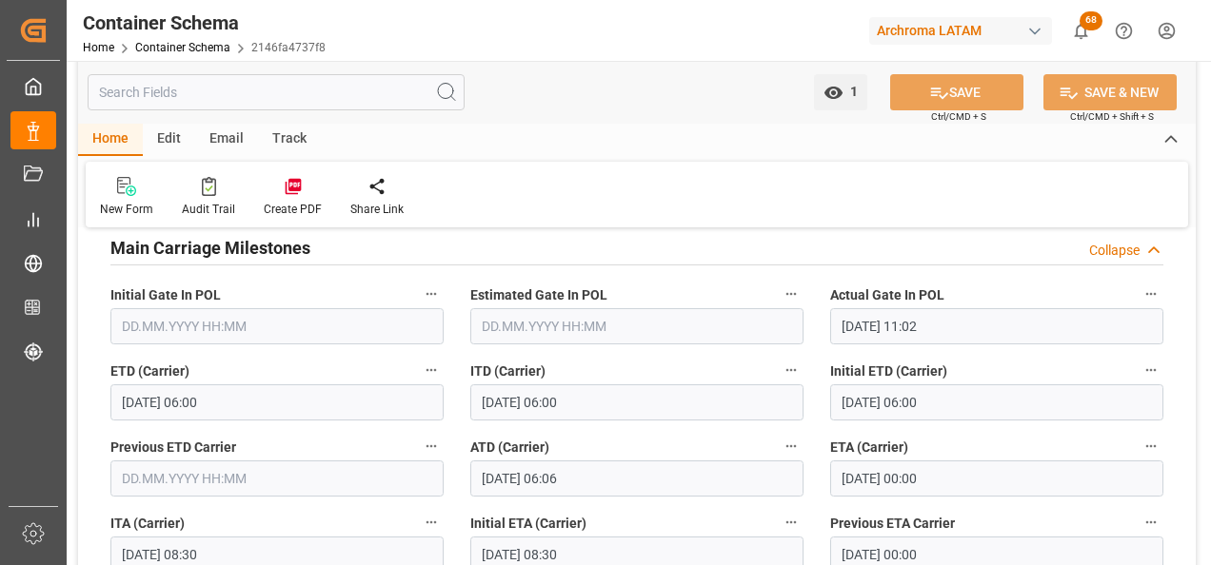
click at [853, 474] on input "[DATE] 00:00" at bounding box center [996, 479] width 333 height 36
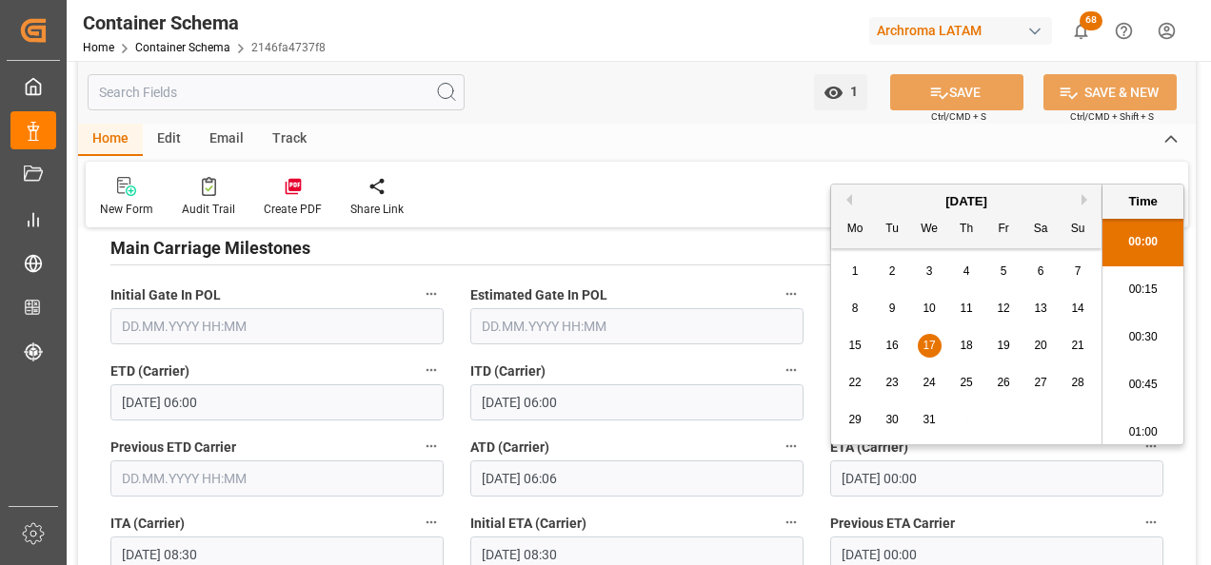
click at [961, 268] on div "4" at bounding box center [967, 272] width 24 height 23
type input "[DATE] 00:00"
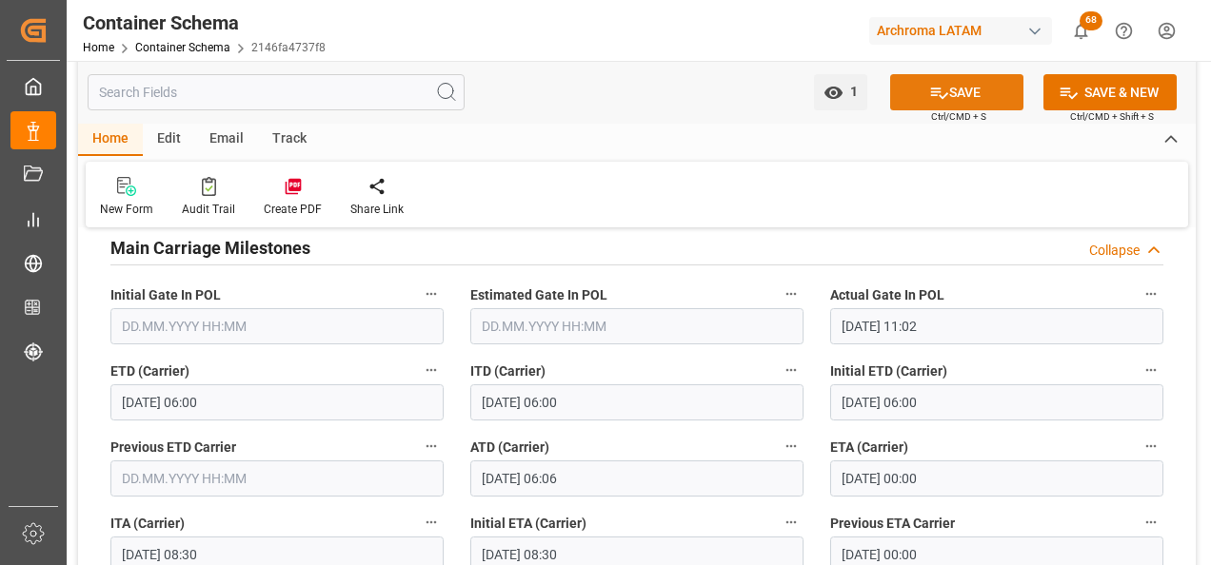
click at [980, 89] on button "SAVE" at bounding box center [956, 92] width 133 height 36
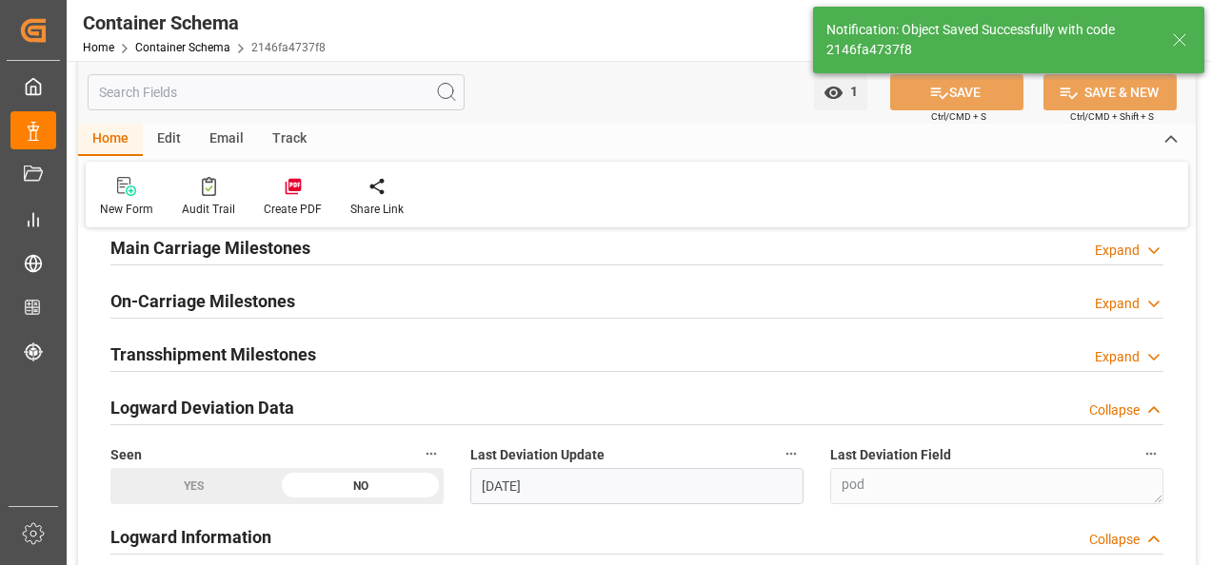
type input "-13"
type input "[DATE] 19:27"
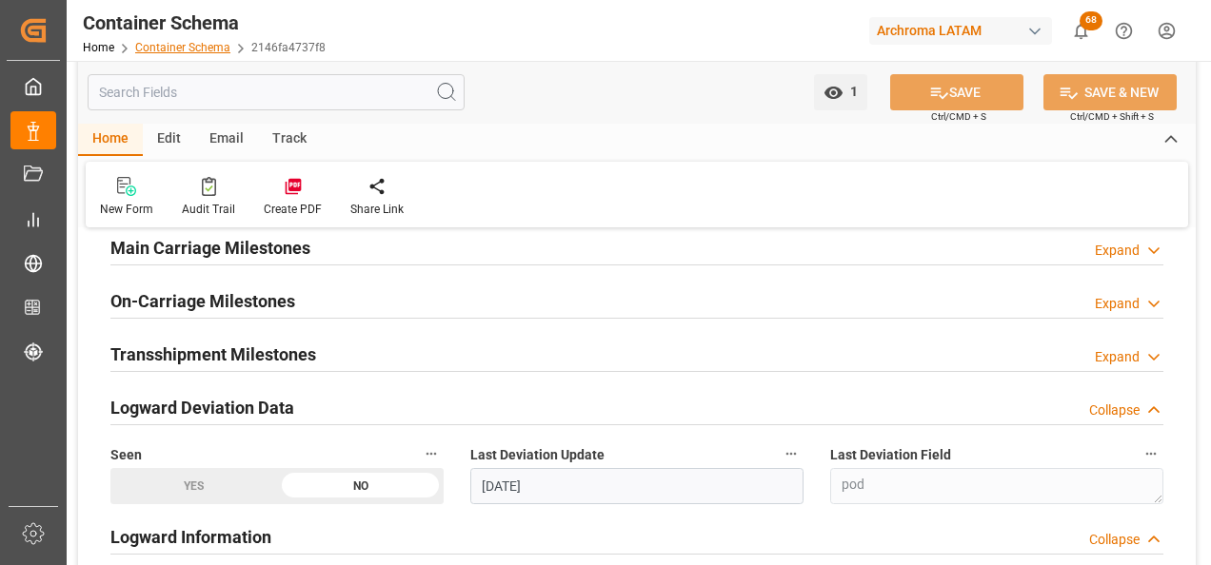
click at [202, 50] on link "Container Schema" at bounding box center [182, 47] width 95 height 13
